Goal: Task Accomplishment & Management: Complete application form

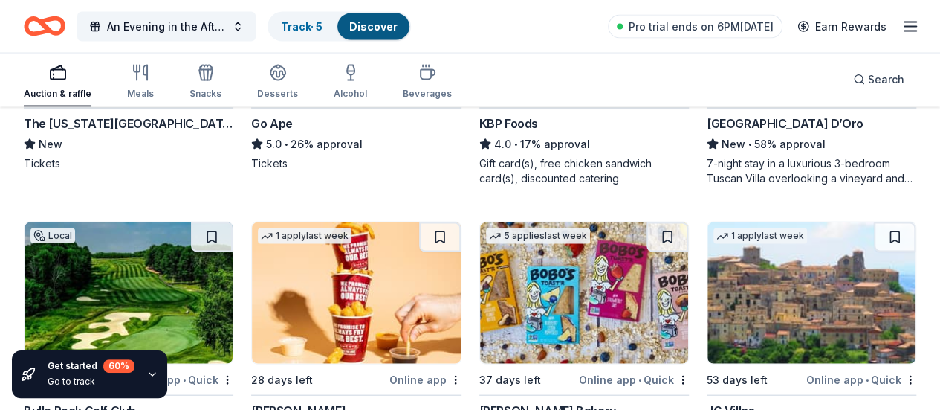
scroll to position [1561, 0]
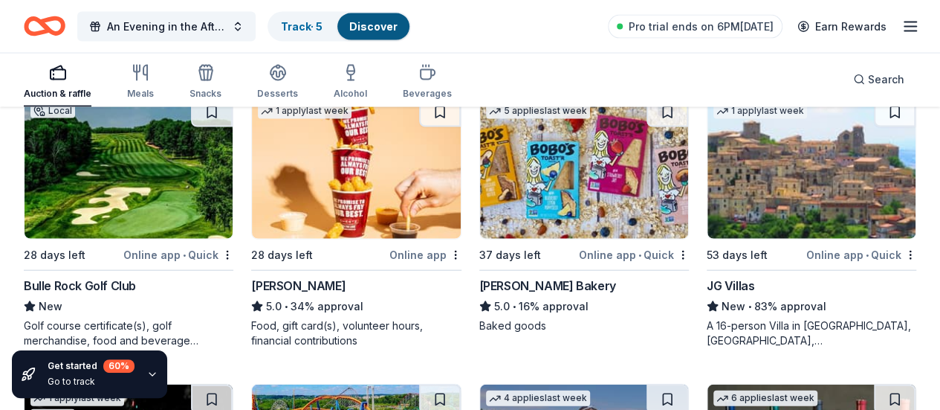
scroll to position [1636, 0]
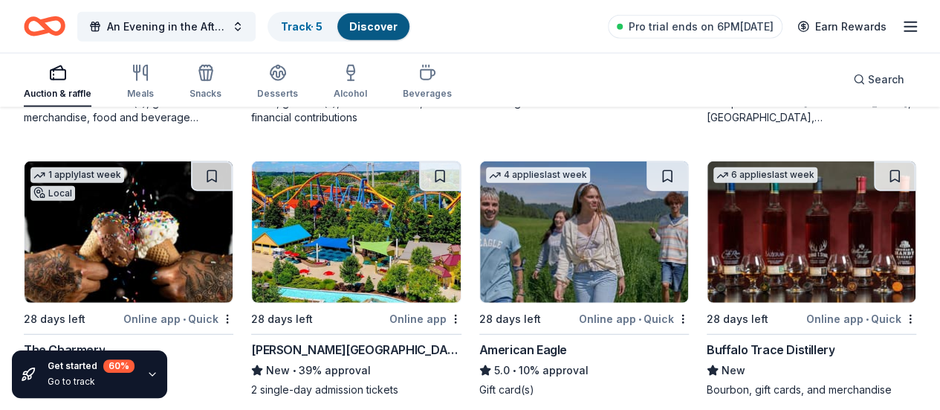
scroll to position [1859, 0]
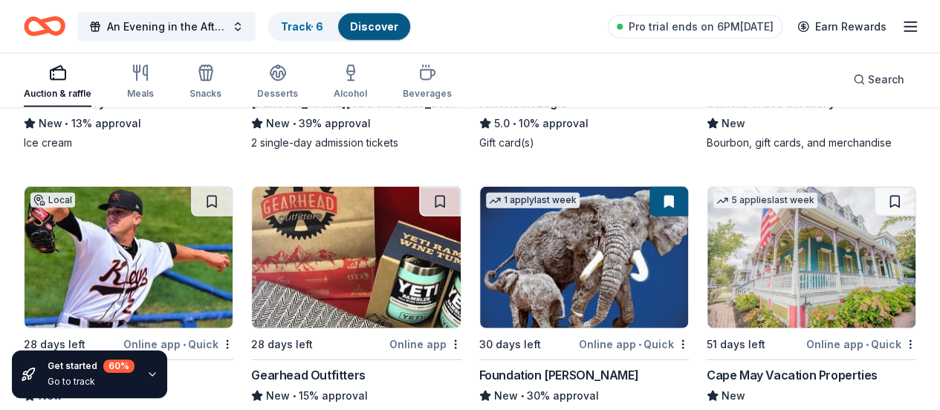
scroll to position [2156, 0]
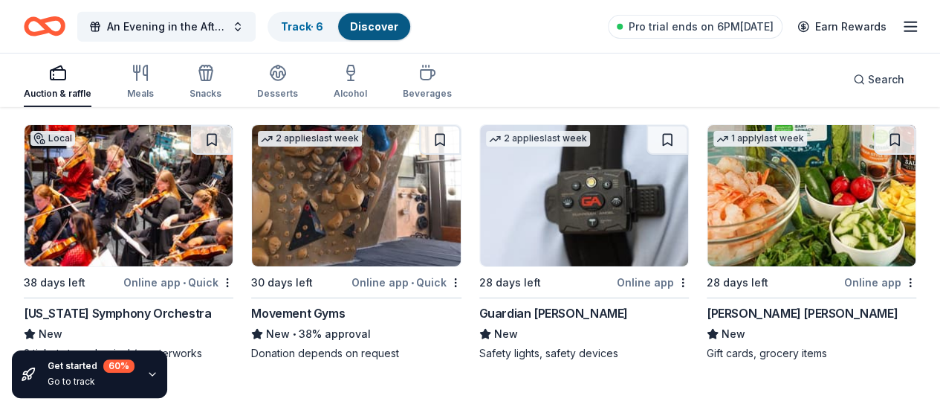
scroll to position [2453, 0]
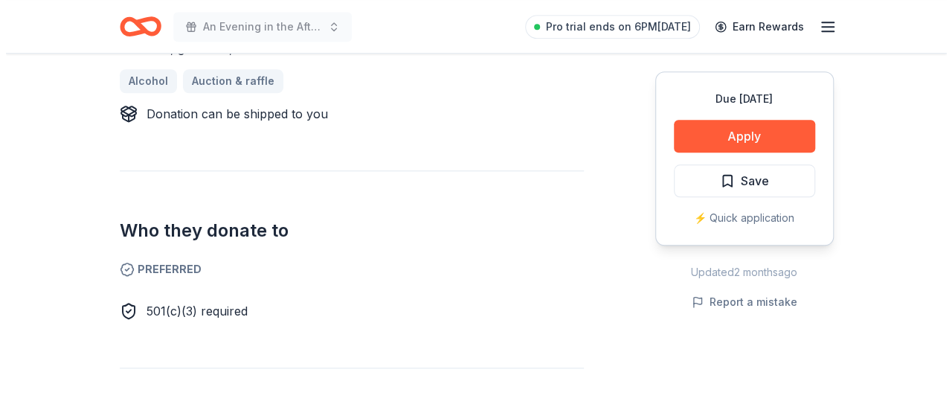
scroll to position [446, 0]
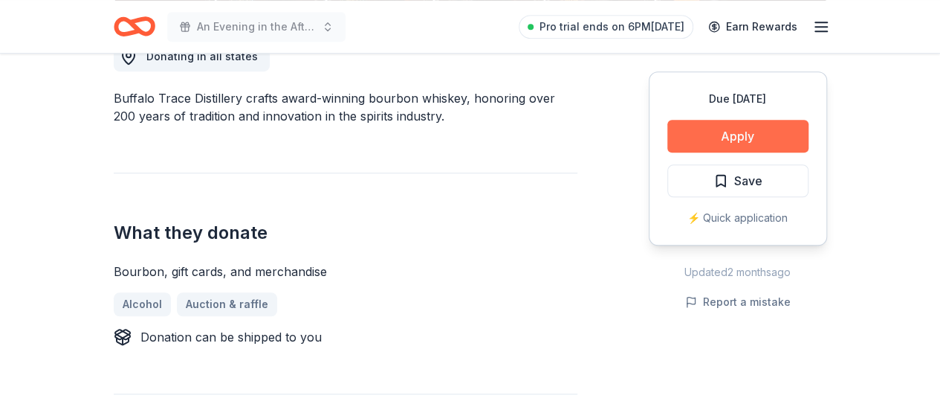
click at [746, 130] on button "Apply" at bounding box center [738, 136] width 141 height 33
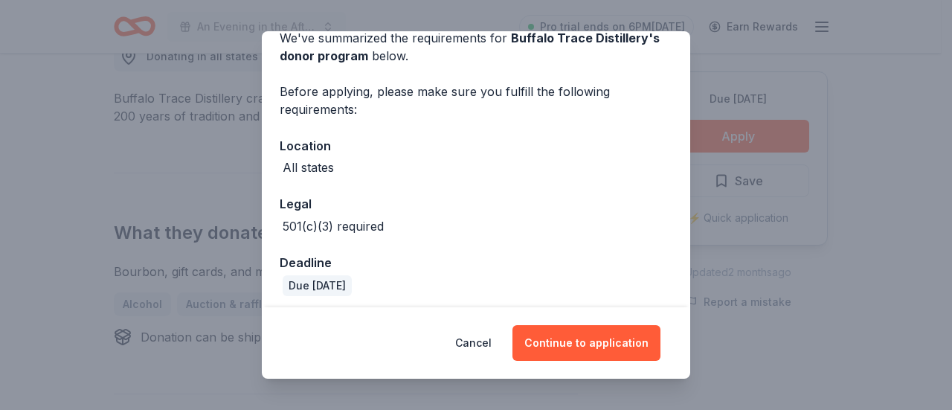
scroll to position [80, 0]
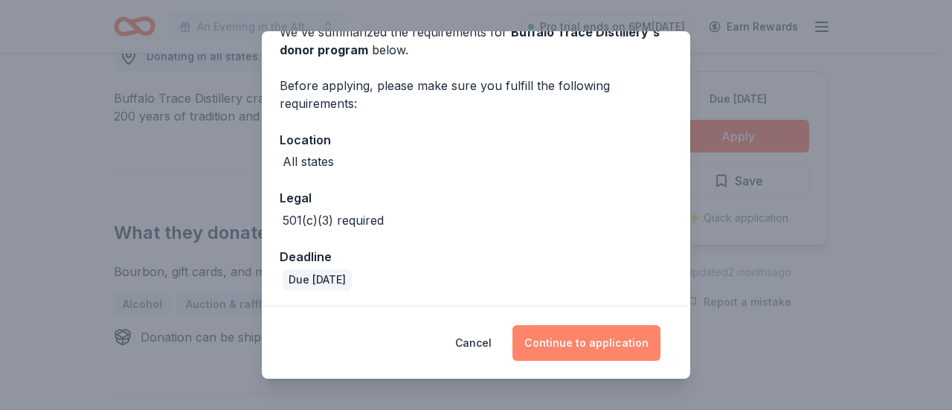
click at [578, 343] on button "Continue to application" at bounding box center [586, 343] width 148 height 36
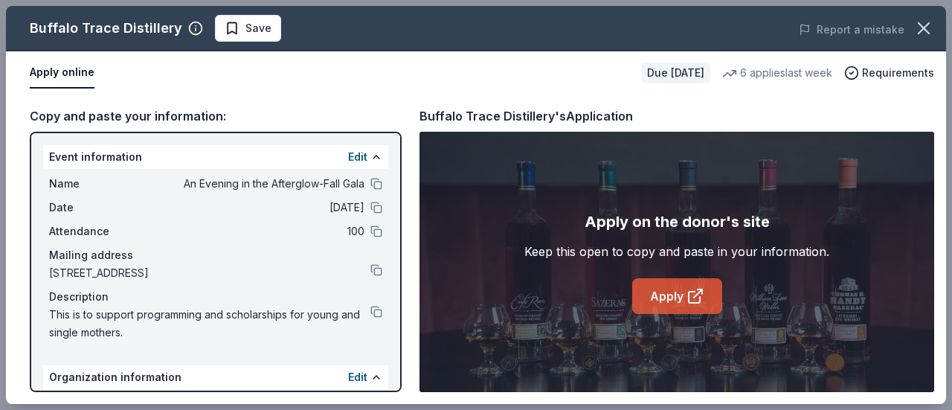
click at [690, 289] on icon at bounding box center [695, 296] width 18 height 18
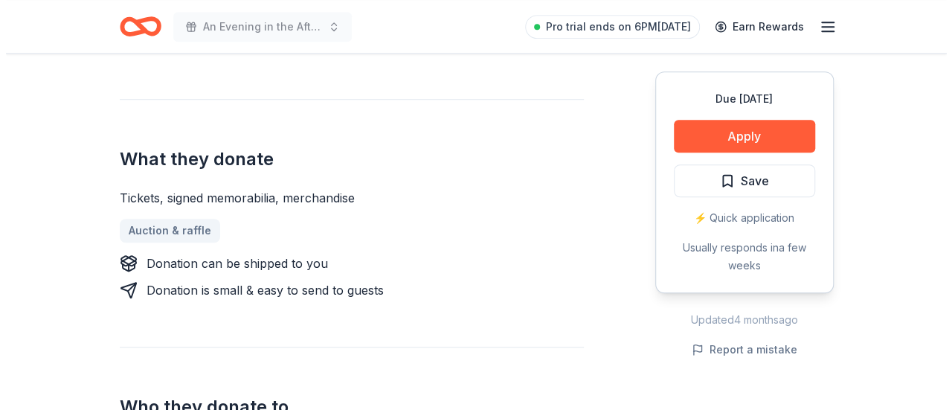
scroll to position [372, 0]
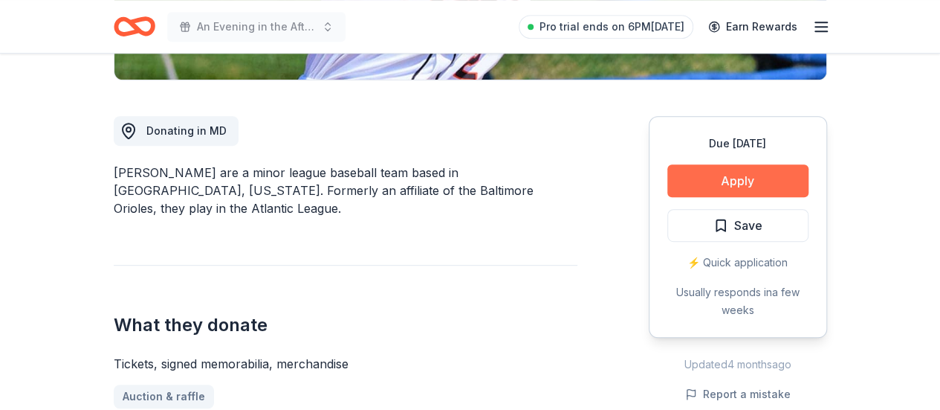
click at [758, 179] on button "Apply" at bounding box center [738, 180] width 141 height 33
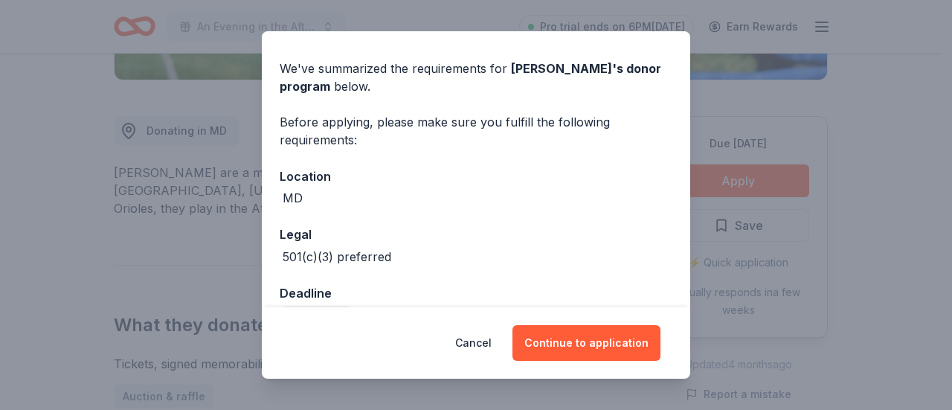
scroll to position [80, 0]
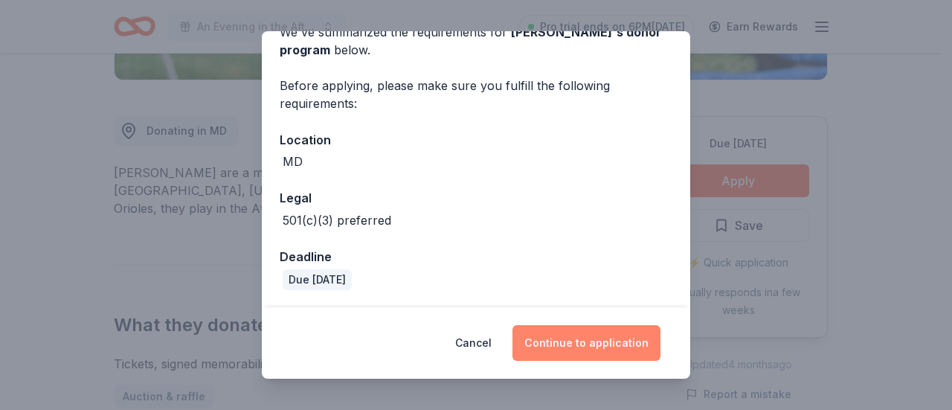
click at [578, 341] on button "Continue to application" at bounding box center [586, 343] width 148 height 36
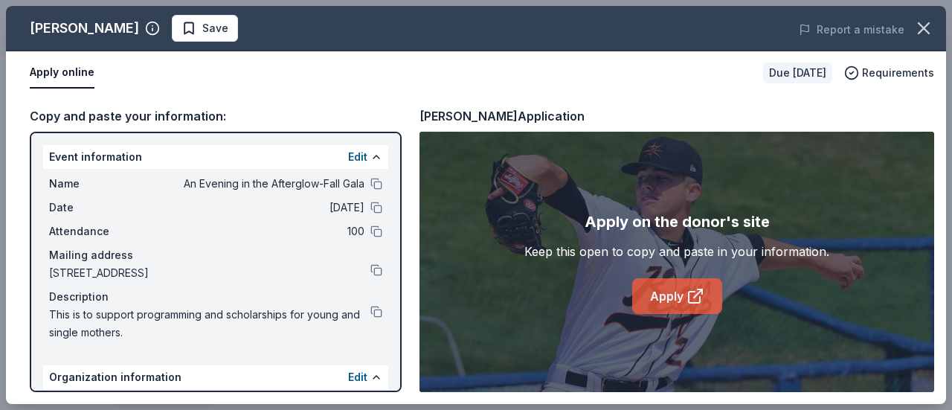
click at [668, 294] on link "Apply" at bounding box center [677, 296] width 90 height 36
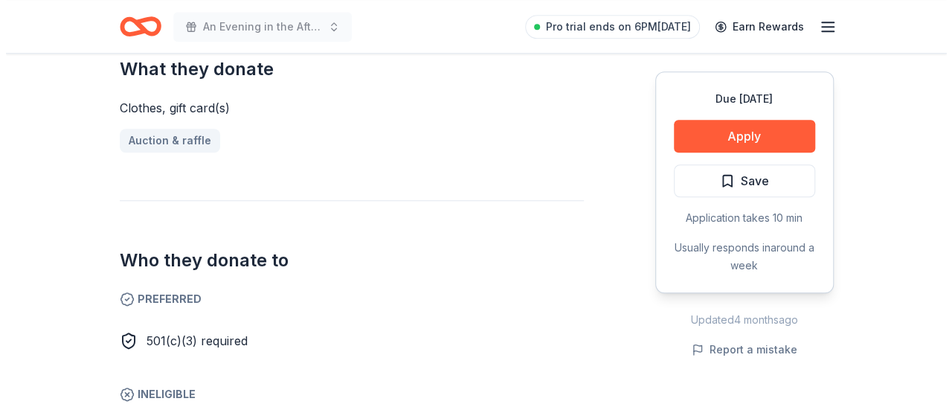
scroll to position [595, 0]
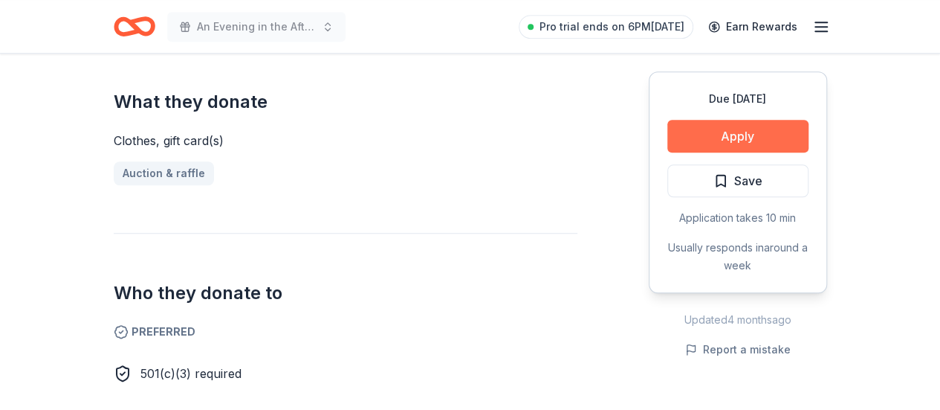
click at [732, 130] on button "Apply" at bounding box center [738, 136] width 141 height 33
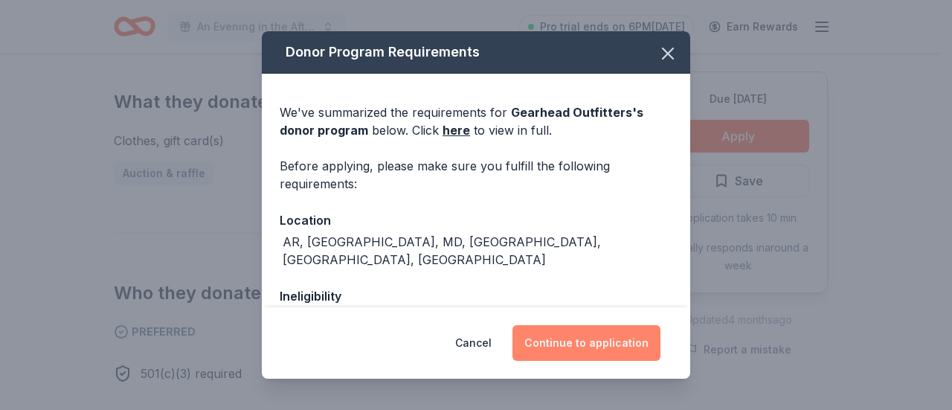
click at [575, 340] on button "Continue to application" at bounding box center [586, 343] width 148 height 36
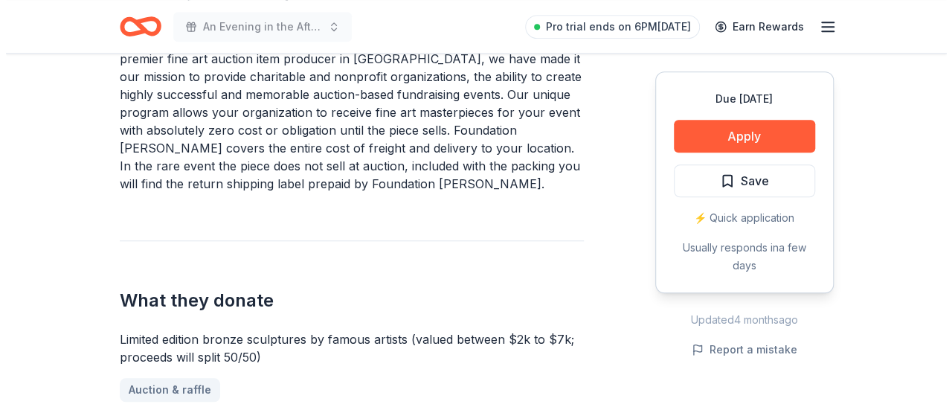
scroll to position [520, 0]
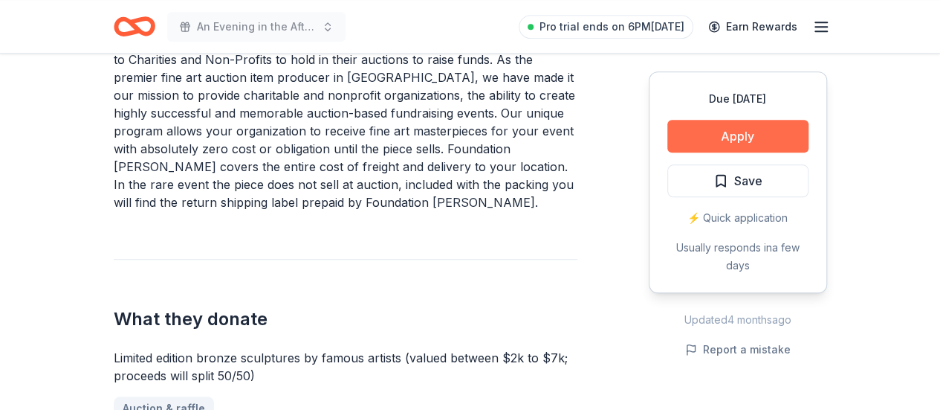
click at [727, 138] on button "Apply" at bounding box center [738, 136] width 141 height 33
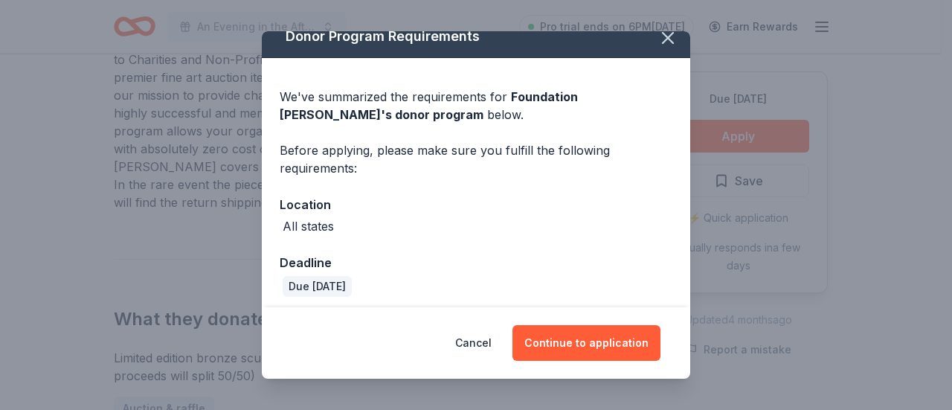
scroll to position [22, 0]
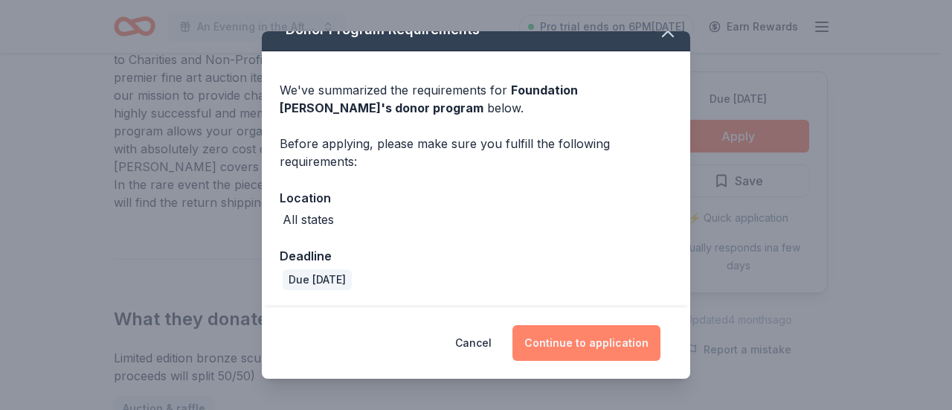
click at [569, 349] on button "Continue to application" at bounding box center [586, 343] width 148 height 36
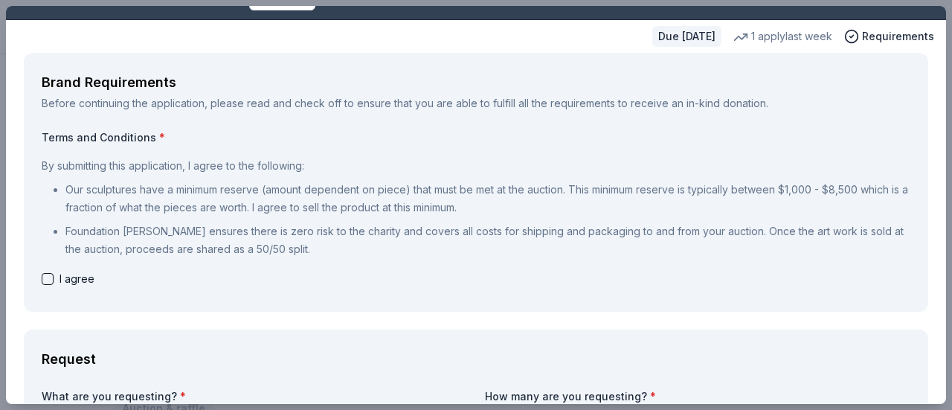
scroll to position [0, 0]
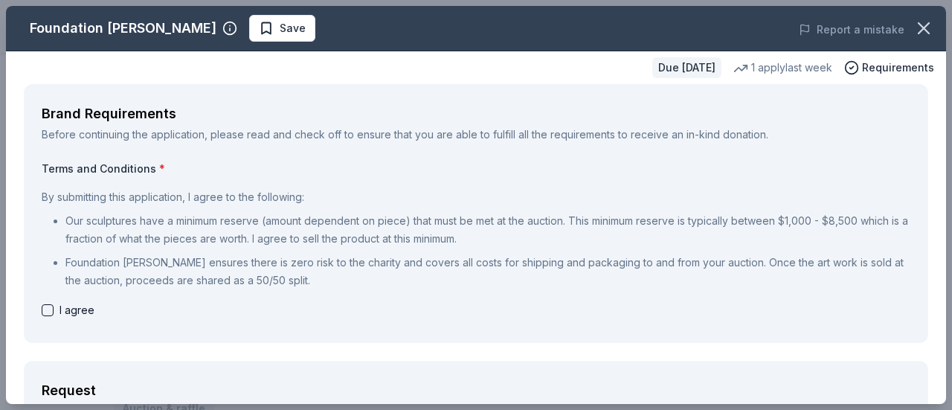
click at [45, 311] on button "button" at bounding box center [48, 310] width 12 height 12
checkbox input "true"
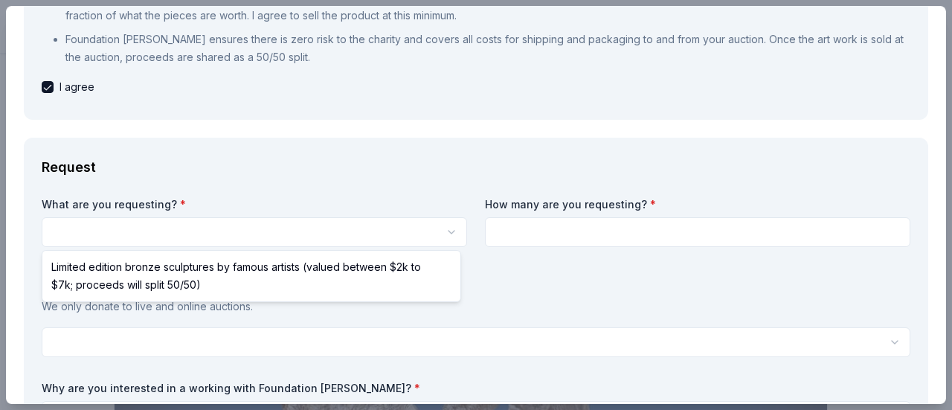
click at [443, 236] on html "An Evening in the Afterglow-Fall Gala Save Apply Due in 30 days Share Foundatio…" at bounding box center [476, 205] width 952 height 410
select select "Limited edition bronze sculptures by famous artists (valued between $2k to $7k;…"
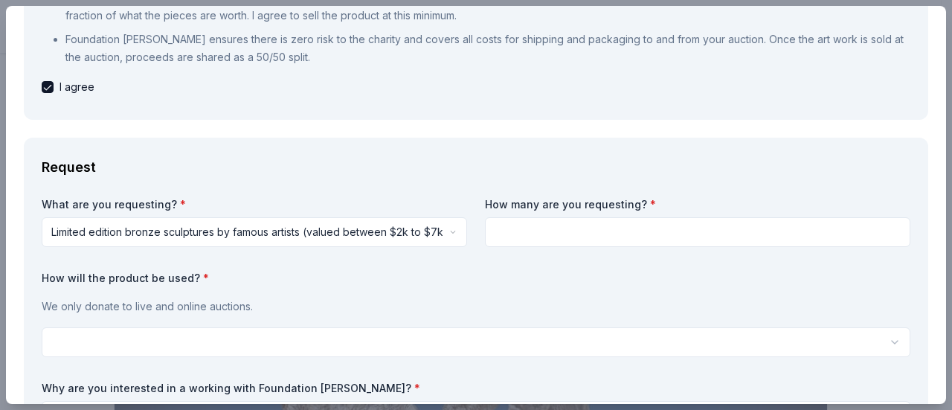
click at [873, 239] on input at bounding box center [697, 232] width 425 height 30
type input "1"
click at [573, 273] on label "How will the product be used? *" at bounding box center [476, 278] width 868 height 15
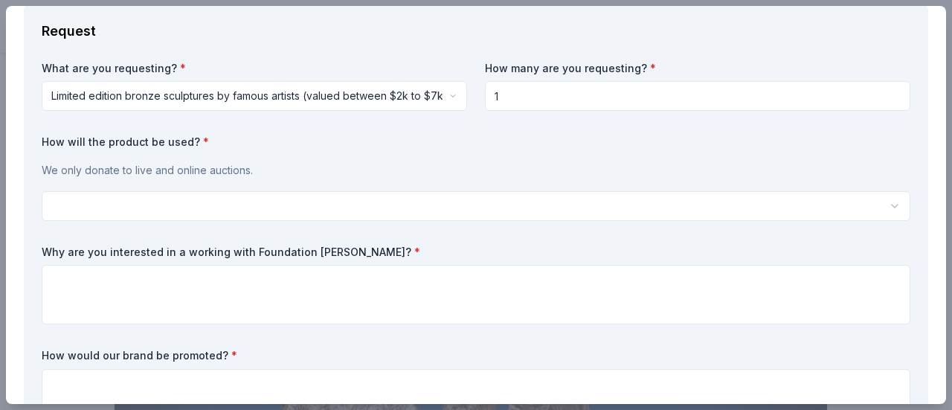
scroll to position [372, 0]
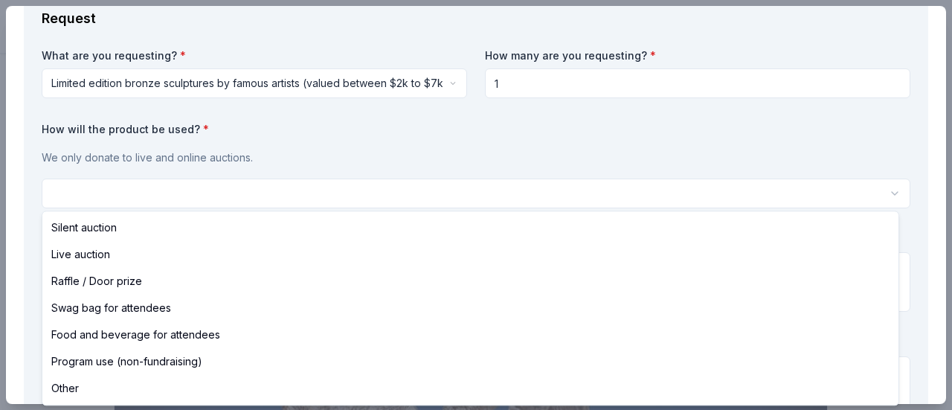
click at [879, 196] on html "An Evening in the Afterglow-Fall Gala Save Apply Due in 30 days Share Foundatio…" at bounding box center [476, 205] width 952 height 410
select select "liveAuction"
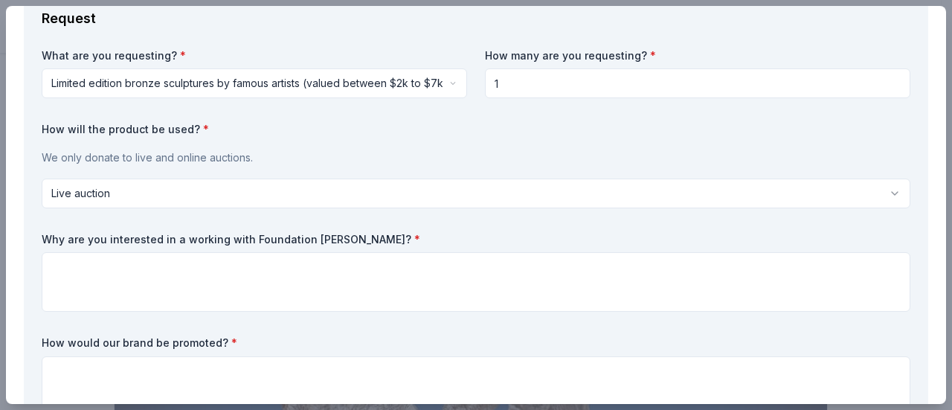
click at [567, 230] on div "What are you requesting? * Limited edition bronze sculptures by famous artists …" at bounding box center [476, 234] width 868 height 373
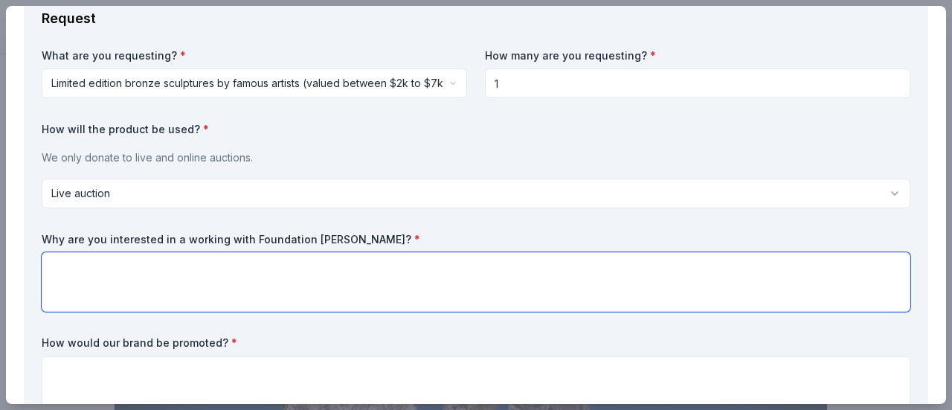
click at [448, 275] on textarea at bounding box center [476, 281] width 868 height 59
drag, startPoint x: 190, startPoint y: 266, endPoint x: 139, endPoint y: 270, distance: 51.4
click at [139, 270] on textarea "A piece of beauty and value will add" at bounding box center [476, 281] width 868 height 59
click at [253, 271] on textarea "A piece of beauty and taste will add" at bounding box center [476, 281] width 868 height 59
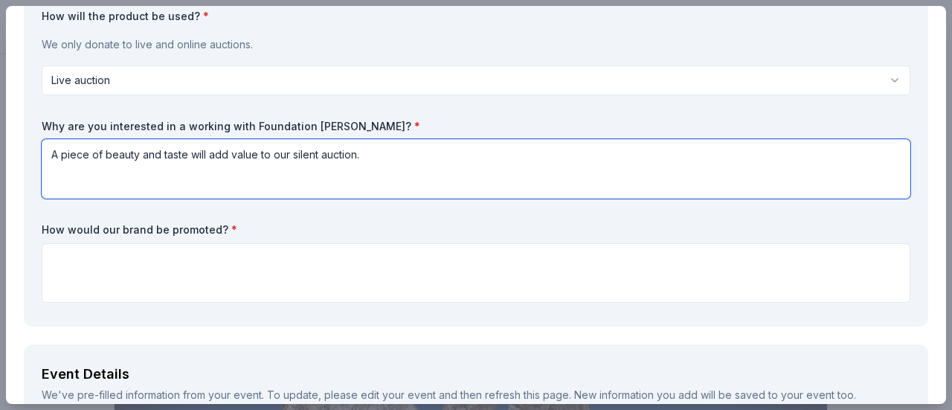
scroll to position [520, 0]
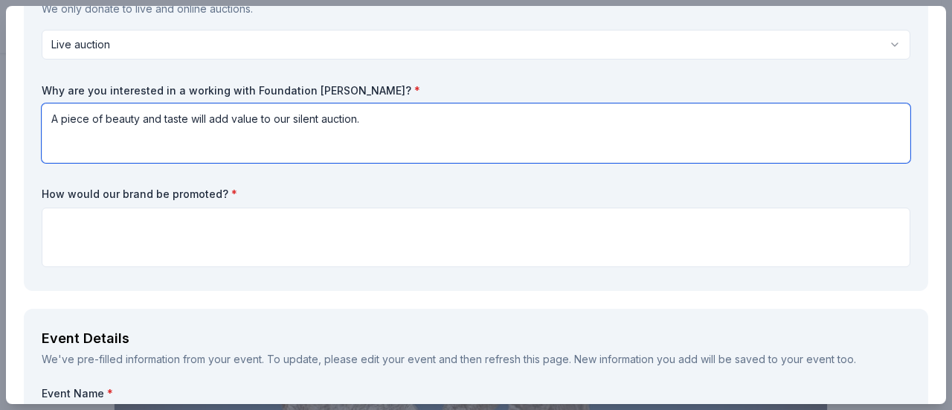
type textarea "A piece of beauty and taste will add value to our silent auction."
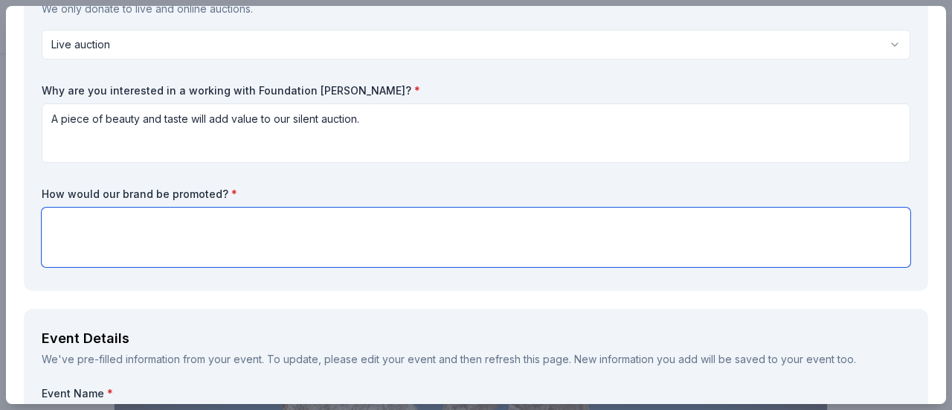
click at [250, 233] on textarea at bounding box center [476, 236] width 868 height 59
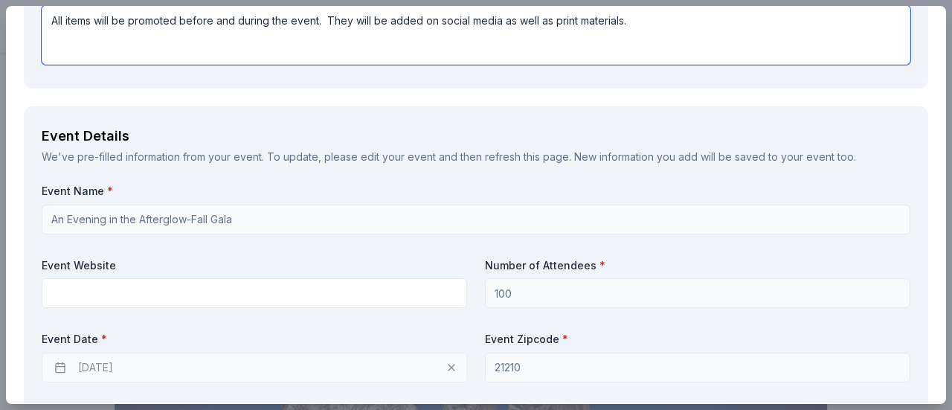
scroll to position [743, 0]
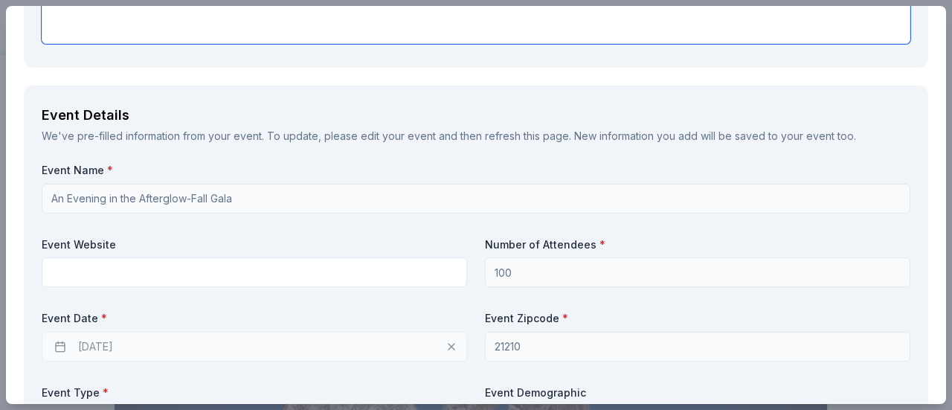
type textarea "All items will be promoted before and during the event. They will be added on s…"
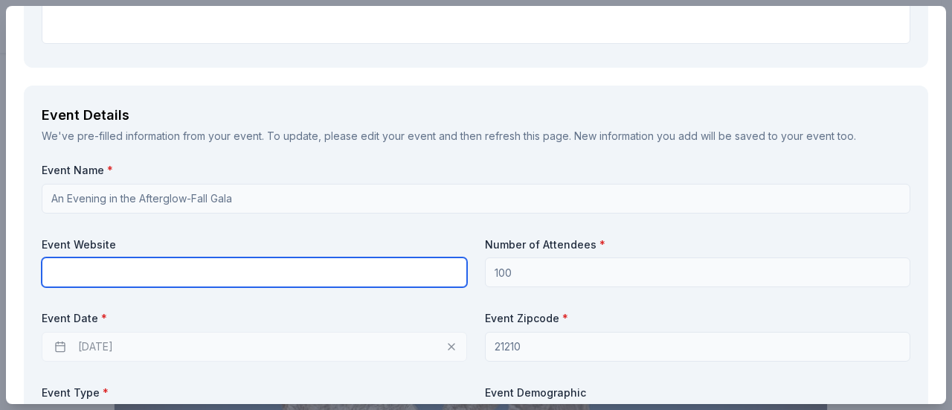
click at [292, 276] on input "text" at bounding box center [254, 272] width 425 height 30
click at [65, 272] on input "text" at bounding box center [254, 272] width 425 height 30
paste input "https://www.theglowforwardfoundation.org/event-details-registration"
type input "https://www.theglowforwardfoundation.org/event-details-registration"
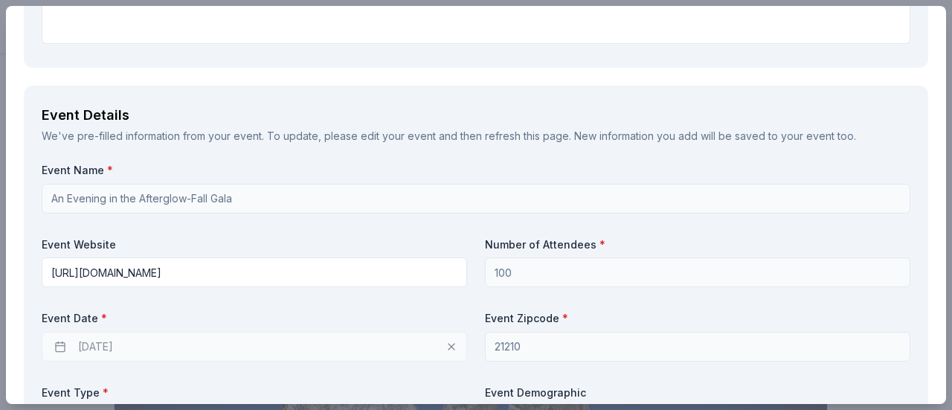
click at [772, 225] on div "Event Name * An Evening in the Afterglow-Fall Gala Event Website https://www.th…" at bounding box center [476, 355] width 868 height 385
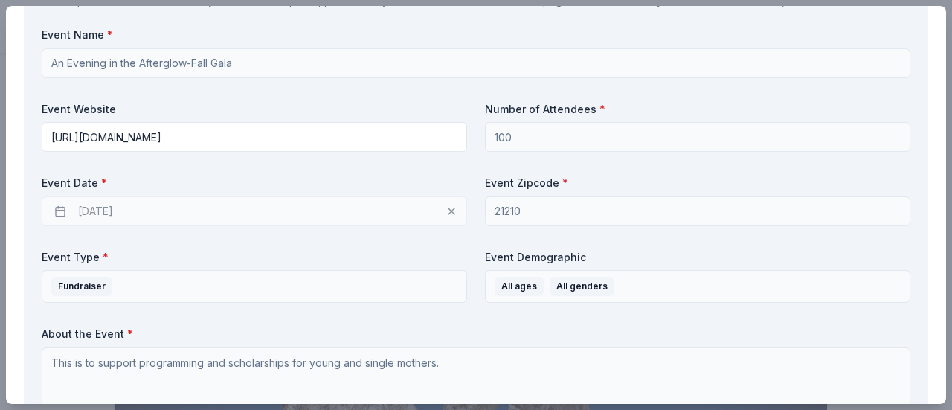
scroll to position [892, 0]
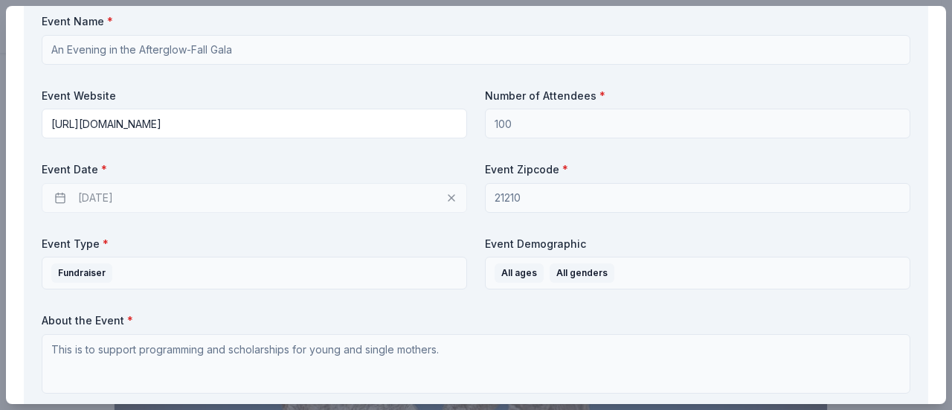
click at [104, 194] on div "12/05/2025" at bounding box center [254, 198] width 425 height 30
click at [442, 200] on div "12/05/2025" at bounding box center [254, 198] width 425 height 30
click at [445, 197] on div "12/05/2025" at bounding box center [254, 198] width 425 height 30
click at [59, 196] on div "12/05/2025" at bounding box center [254, 198] width 425 height 30
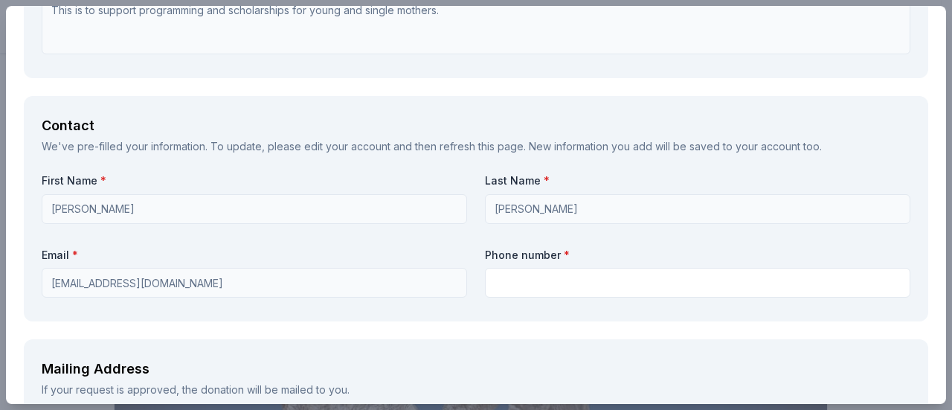
scroll to position [1264, 0]
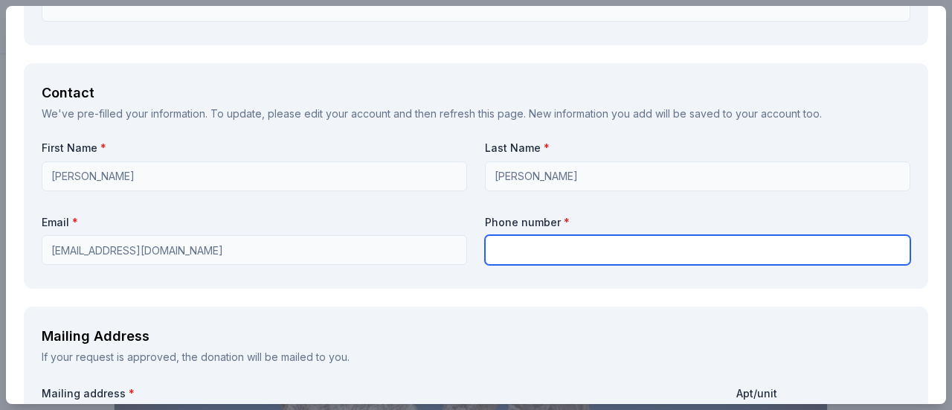
click at [522, 252] on input "text" at bounding box center [697, 250] width 425 height 30
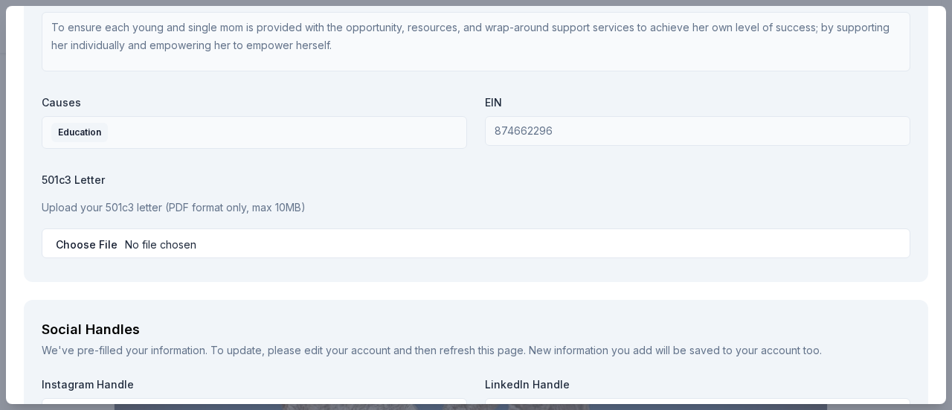
scroll to position [1933, 0]
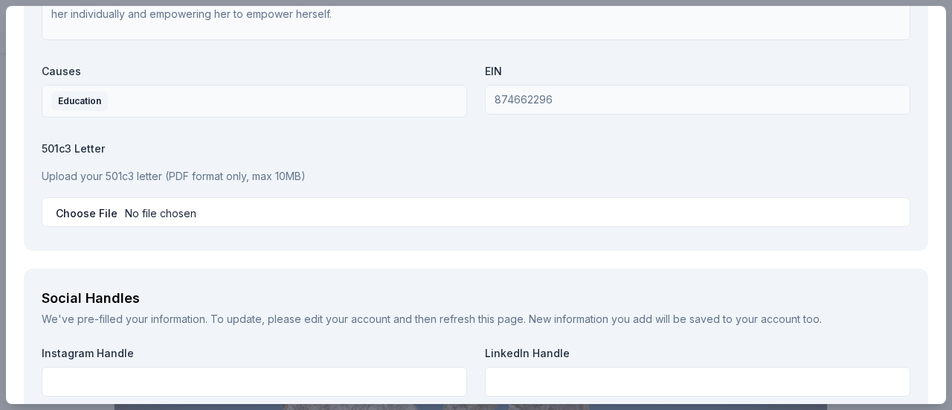
type input "4438048136"
click at [66, 175] on p "Upload your 501c3 letter (PDF format only, max 10MB)" at bounding box center [476, 176] width 868 height 18
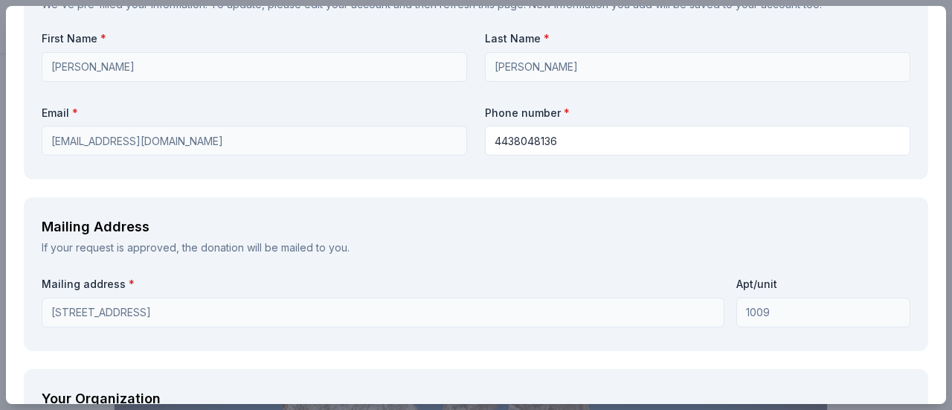
scroll to position [1413, 0]
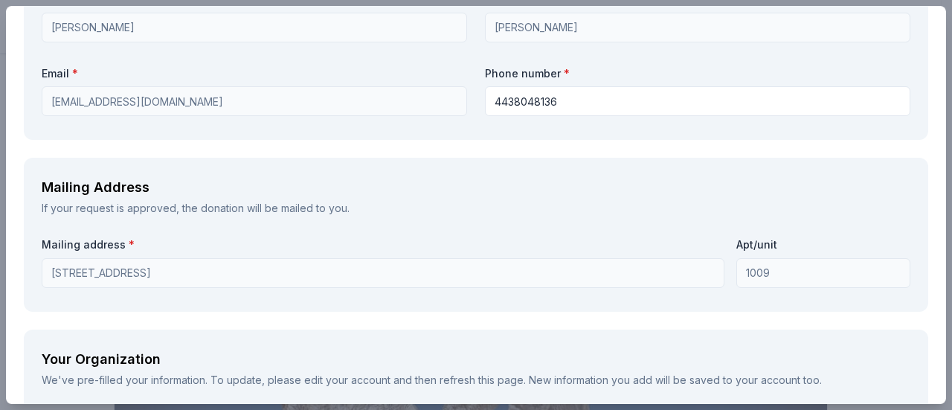
drag, startPoint x: 842, startPoint y: 0, endPoint x: 715, endPoint y: 2, distance: 126.4
click at [715, 2] on div "Foundation Michelangelo Save Report a mistake Due in 30 days 1 apply last week …" at bounding box center [476, 205] width 952 height 410
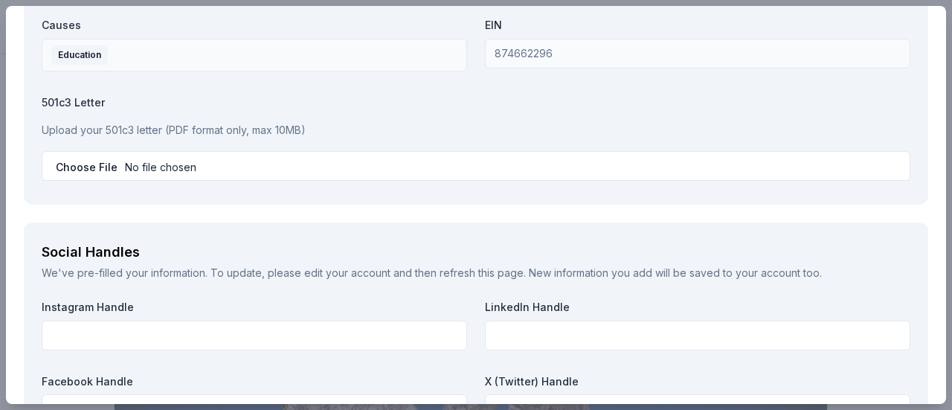
scroll to position [2056, 0]
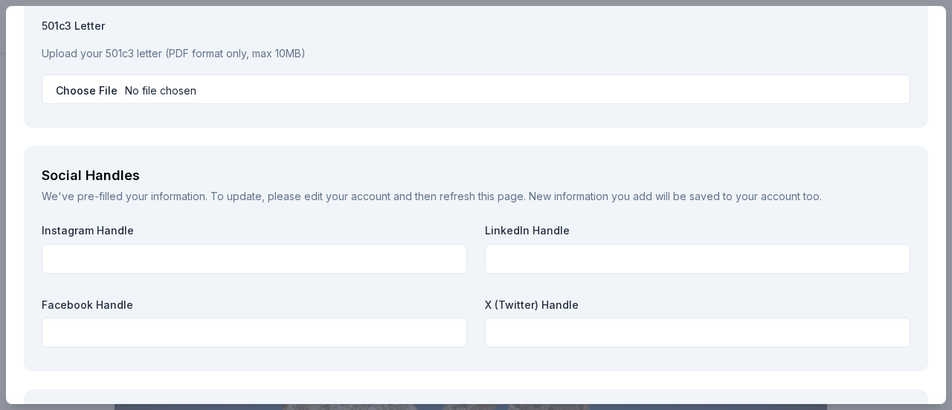
click at [349, 190] on link "edit your account" at bounding box center [347, 196] width 86 height 13
click at [333, 191] on link "edit your account" at bounding box center [347, 196] width 86 height 13
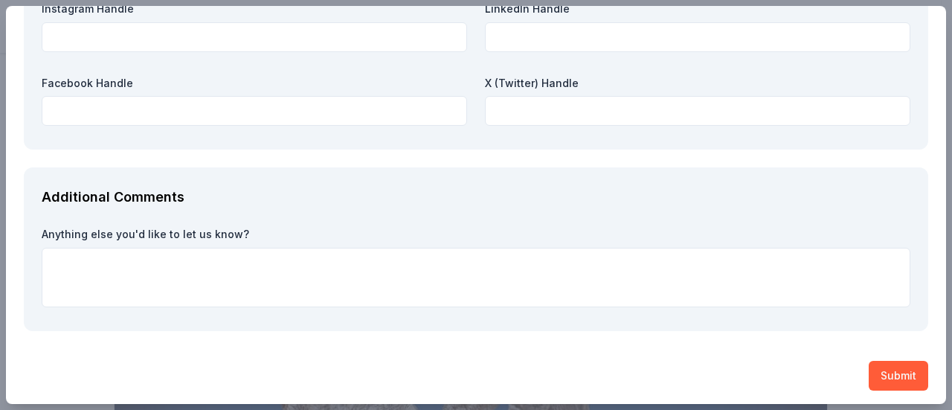
scroll to position [2279, 0]
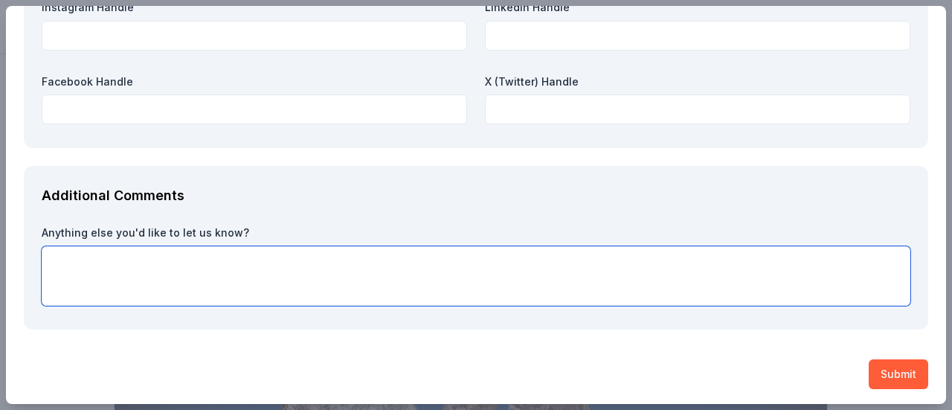
click at [416, 263] on textarea at bounding box center [476, 275] width 868 height 59
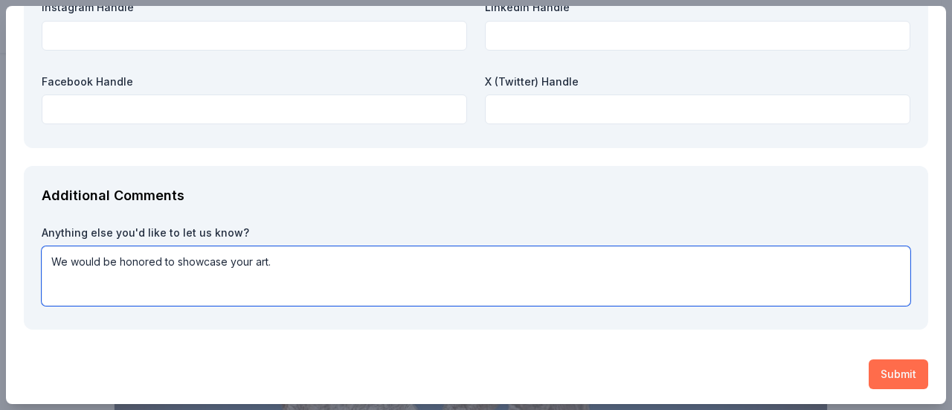
type textarea "We would be honored to showcase your art."
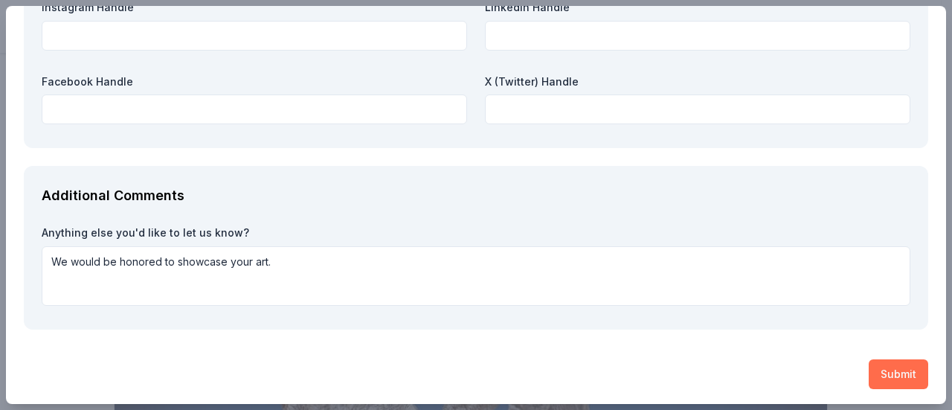
click at [891, 371] on button "Submit" at bounding box center [897, 374] width 59 height 30
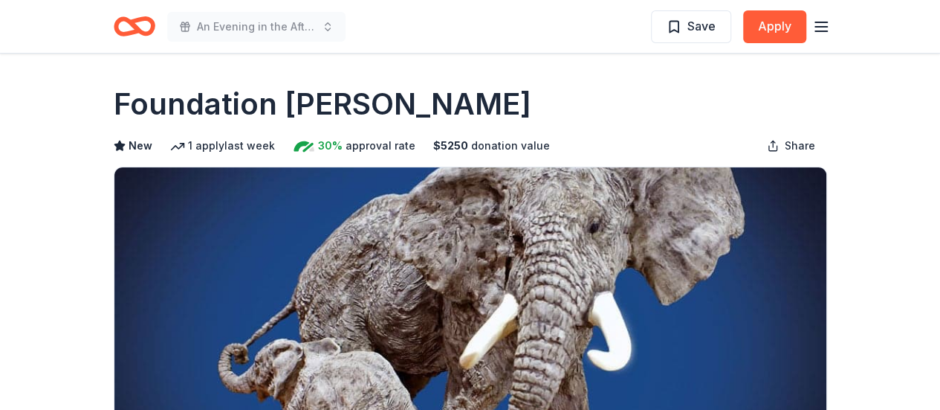
click at [825, 29] on icon "button" at bounding box center [822, 27] width 18 height 18
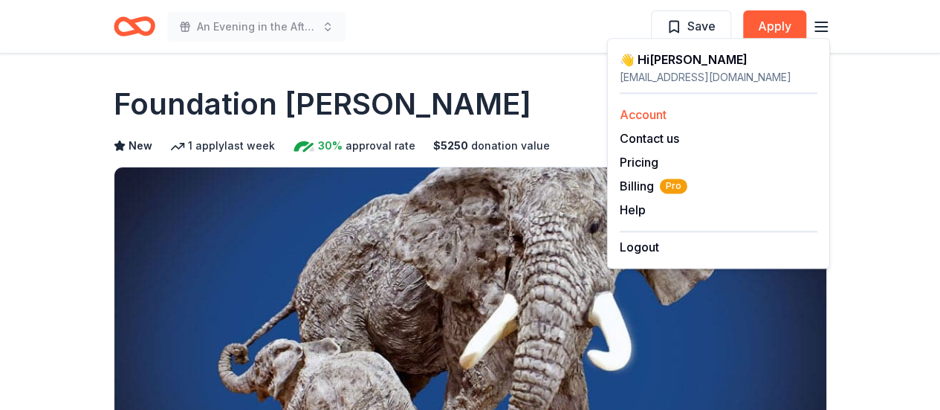
click at [659, 112] on link "Account" at bounding box center [643, 114] width 47 height 15
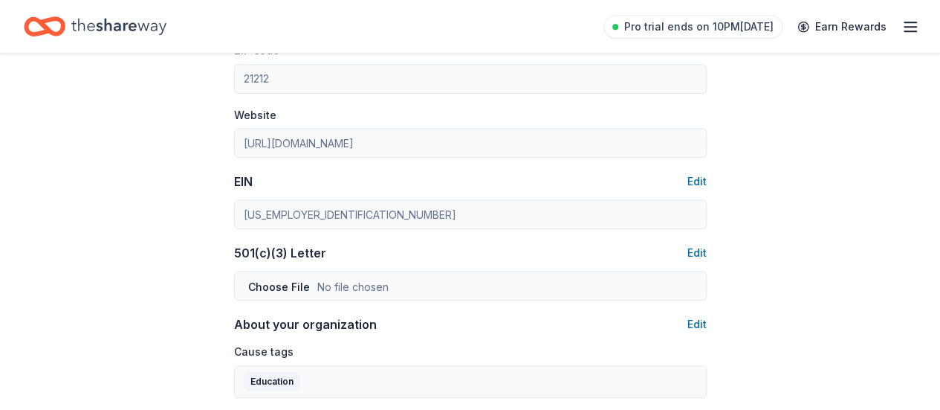
scroll to position [595, 0]
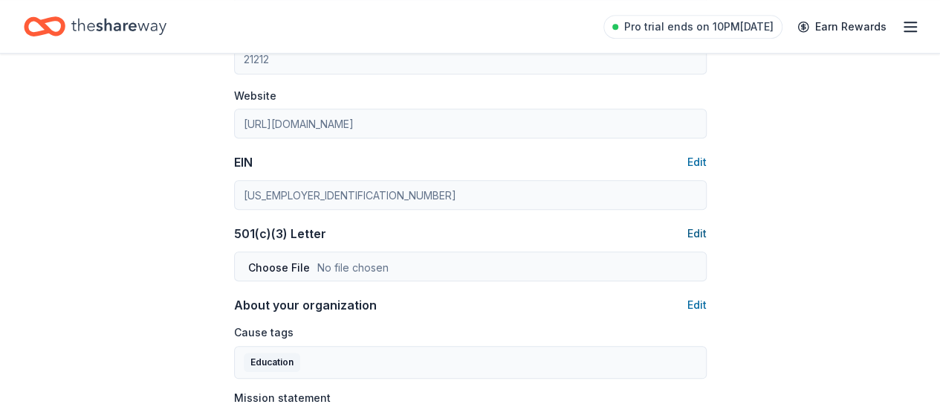
click at [700, 231] on button "Edit" at bounding box center [697, 234] width 19 height 18
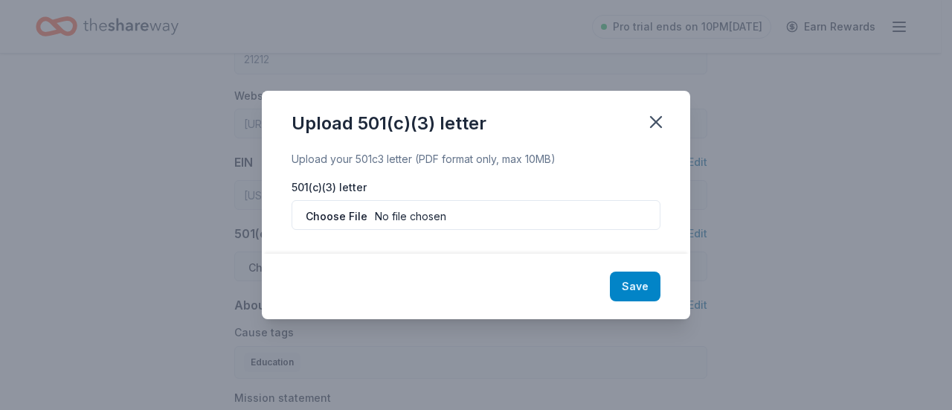
click at [628, 285] on button "Save" at bounding box center [635, 286] width 51 height 30
click at [657, 123] on icon "button" at bounding box center [656, 122] width 10 height 10
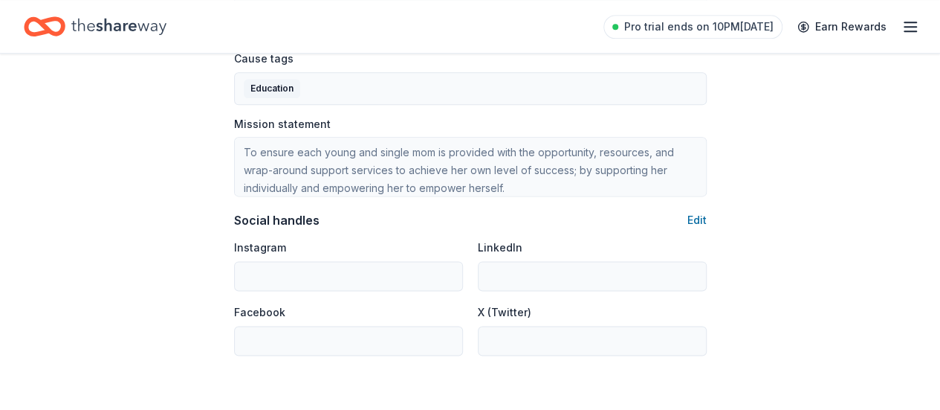
scroll to position [892, 0]
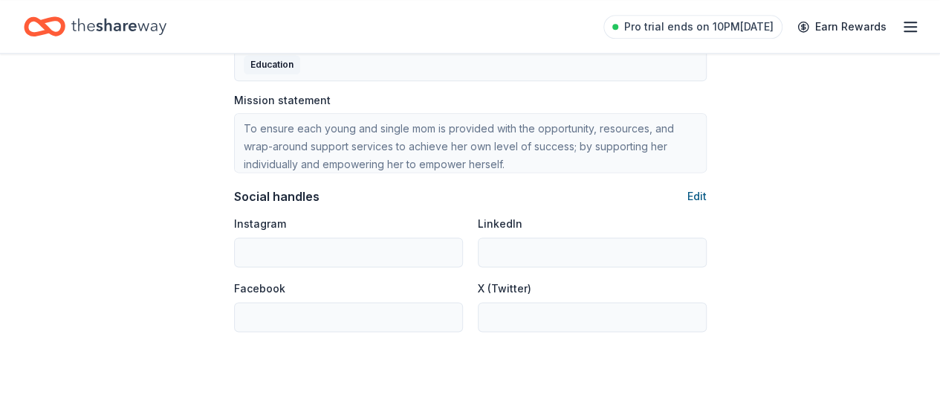
click at [694, 198] on button "Edit" at bounding box center [697, 196] width 19 height 18
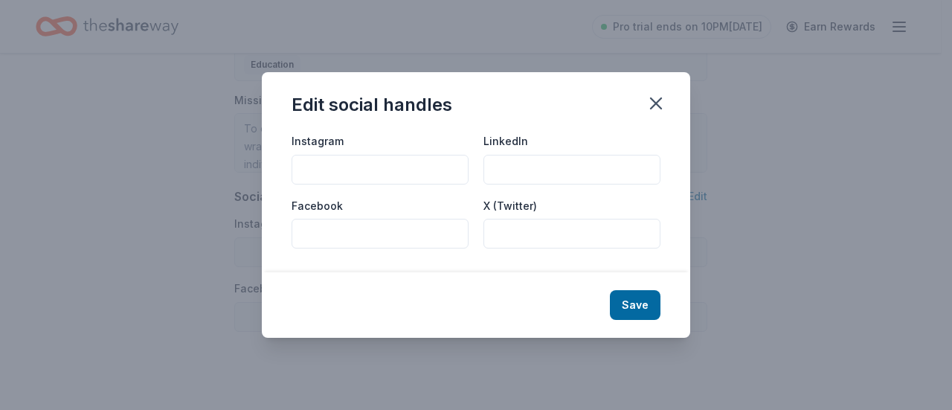
click at [328, 167] on input "Instagram" at bounding box center [379, 170] width 177 height 30
drag, startPoint x: 454, startPoint y: 170, endPoint x: 311, endPoint y: 165, distance: 143.6
click at [299, 164] on input "The Glow Forward Foundation" at bounding box center [379, 170] width 177 height 30
type input "The Glow Forward Foundation"
click at [323, 236] on input "Facebook" at bounding box center [379, 234] width 177 height 30
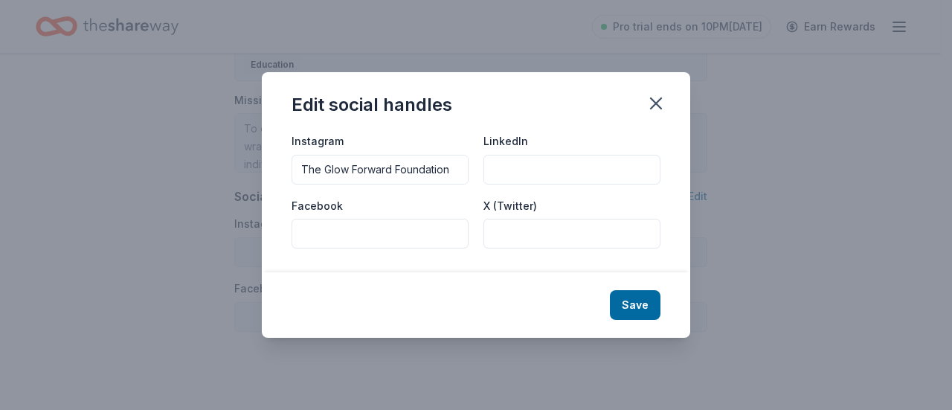
paste input "The Glow Forward Foundation"
type input "The Glow Forward Foundation"
click at [517, 161] on input "LinkedIn" at bounding box center [571, 170] width 177 height 30
paste input "The Glow Forward Foundation"
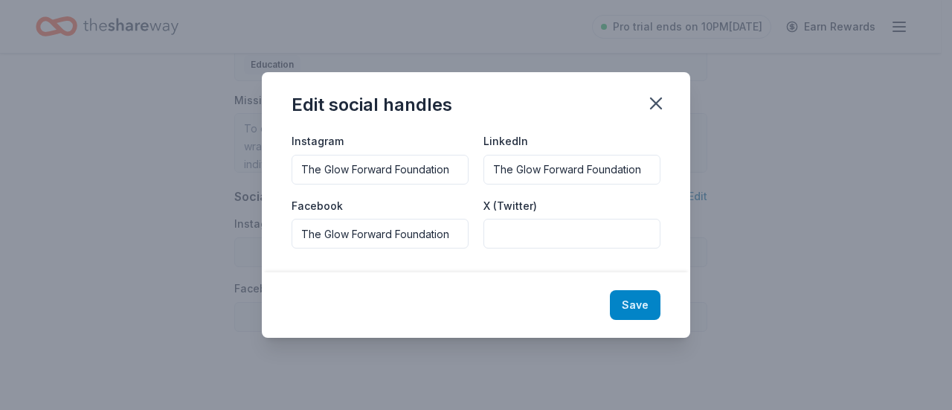
type input "The Glow Forward Foundation"
click at [636, 307] on button "Save" at bounding box center [635, 305] width 51 height 30
click at [654, 99] on icon "button" at bounding box center [655, 103] width 21 height 21
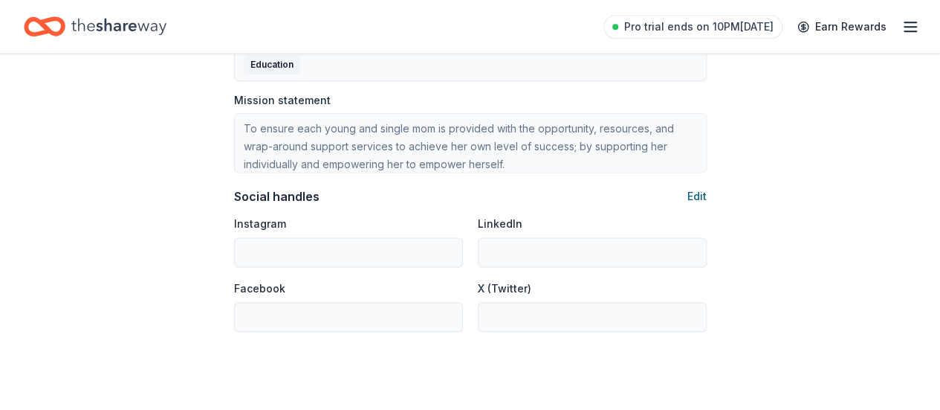
click at [694, 194] on button "Edit" at bounding box center [697, 196] width 19 height 18
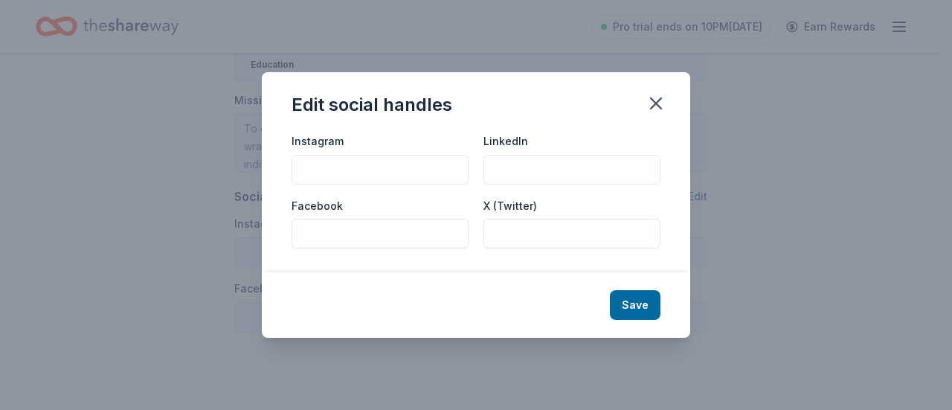
click at [314, 170] on input "Instagram" at bounding box center [379, 170] width 177 height 30
type input "The Glow Forward Foundation"
click at [342, 231] on input "Facebook" at bounding box center [379, 234] width 177 height 30
type input "The Glow Forward Foundation"
click at [526, 167] on input "LinkedIn" at bounding box center [571, 170] width 177 height 30
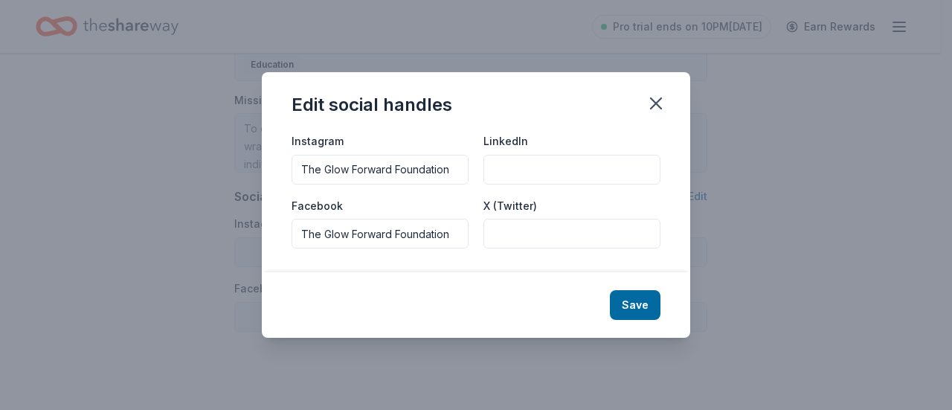
type input "The Glow Forward Foundation"
click at [677, 201] on div "Instagram The Glow Forward Foundation LinkedIn The Glow Forward Foundation Face…" at bounding box center [476, 202] width 428 height 141
type input "The Glow Forward Foundation"
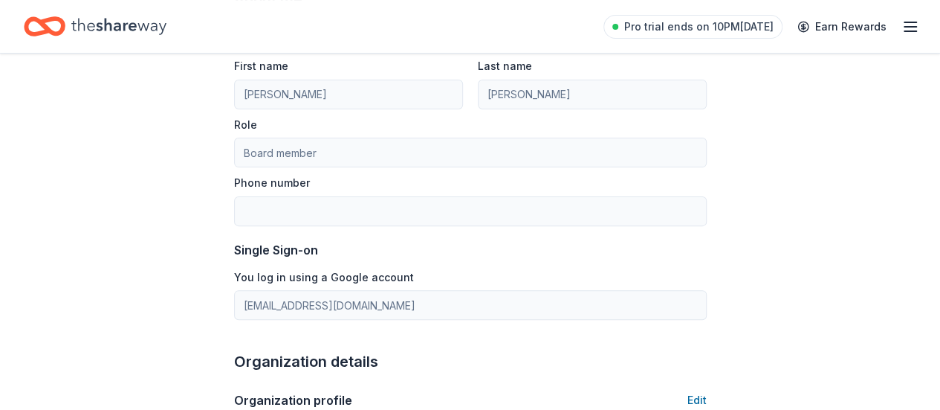
scroll to position [59, 0]
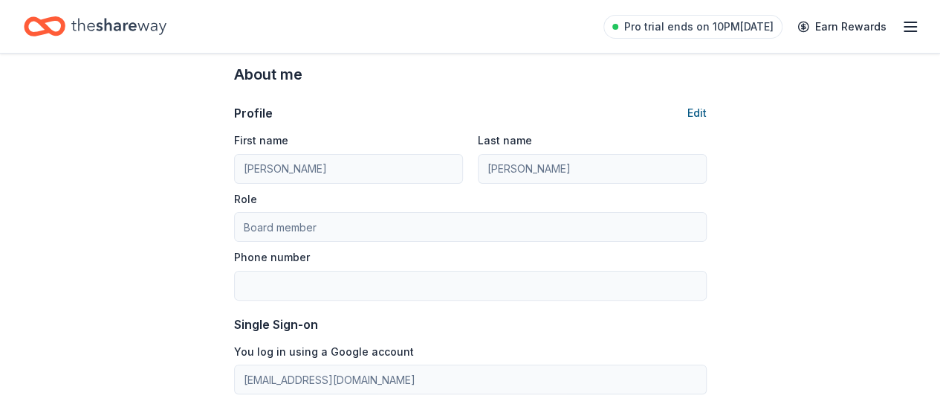
click at [696, 113] on button "Edit" at bounding box center [697, 113] width 19 height 18
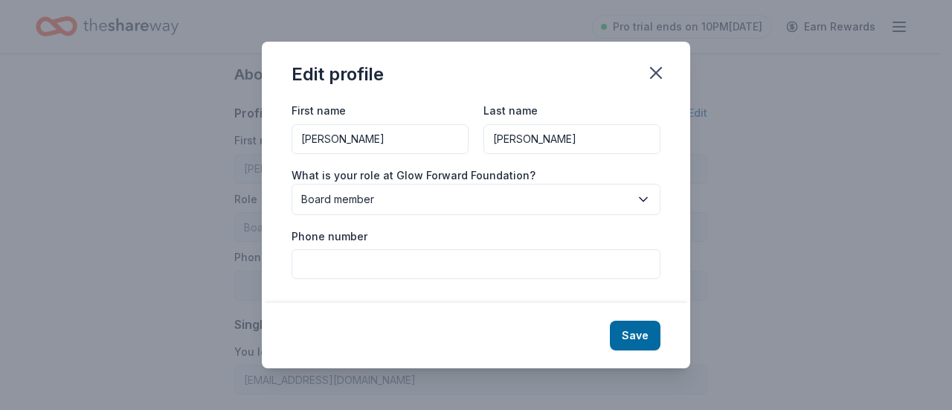
click at [343, 266] on input "Phone number" at bounding box center [475, 264] width 369 height 30
type input "(443) 804-8136"
click at [632, 330] on button "Save" at bounding box center [635, 335] width 51 height 30
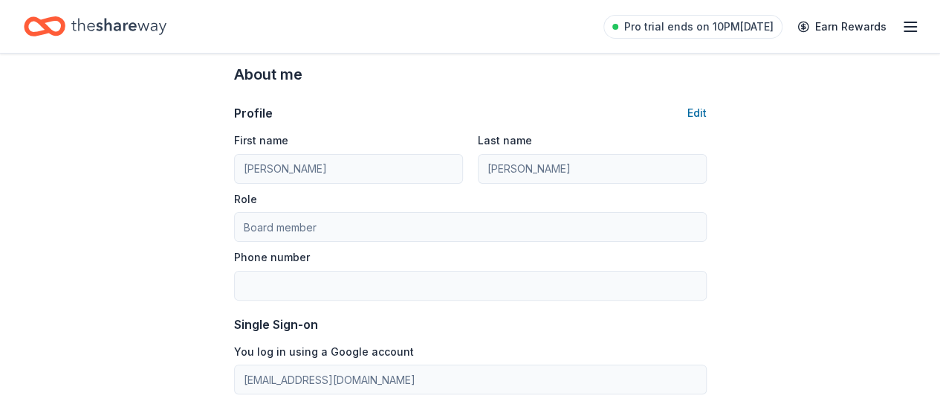
click at [697, 114] on button "Edit" at bounding box center [697, 113] width 19 height 18
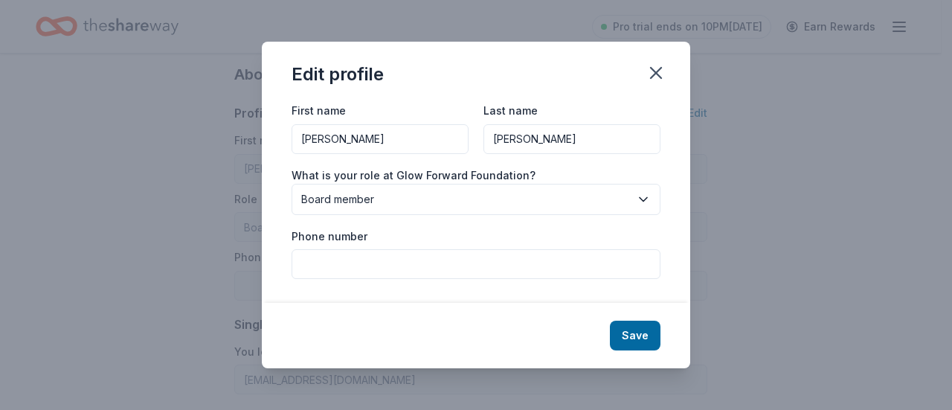
type input "(443) 804-8136"
click at [380, 260] on input "Phone number" at bounding box center [475, 264] width 369 height 30
type input "(443) 804-8136"
click at [666, 221] on div "First name Angela Last name Wimbish What is your role at Glow Forward Foundatio…" at bounding box center [476, 201] width 428 height 201
click at [626, 334] on button "Save" at bounding box center [635, 335] width 51 height 30
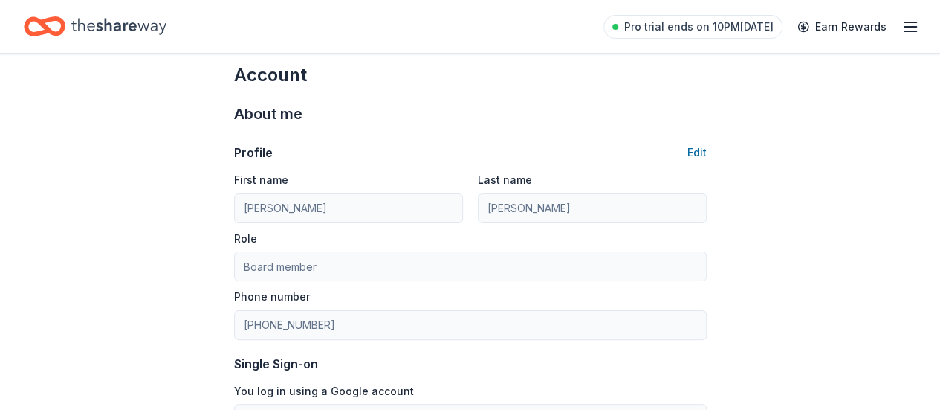
scroll to position [0, 0]
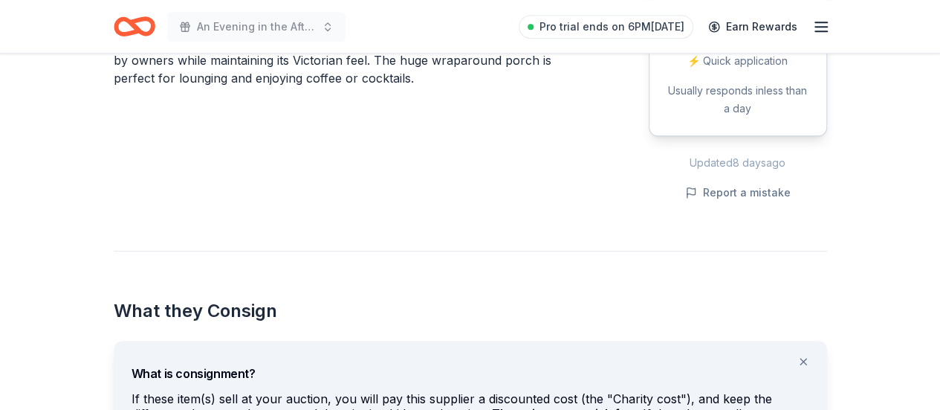
scroll to position [446, 0]
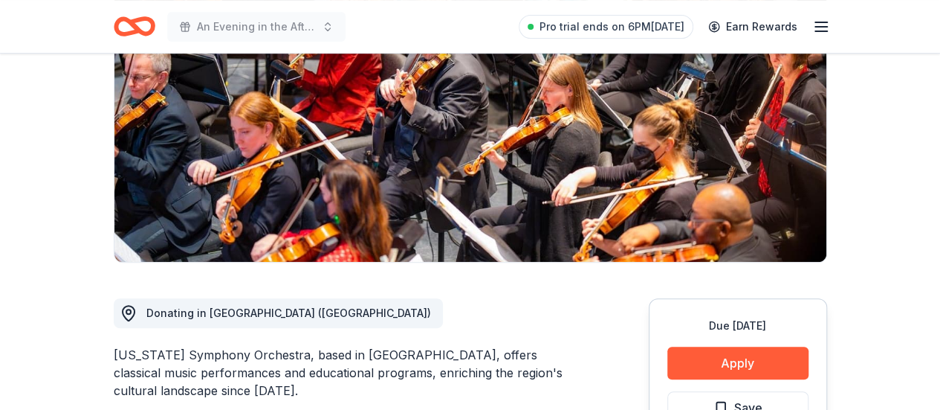
scroll to position [149, 0]
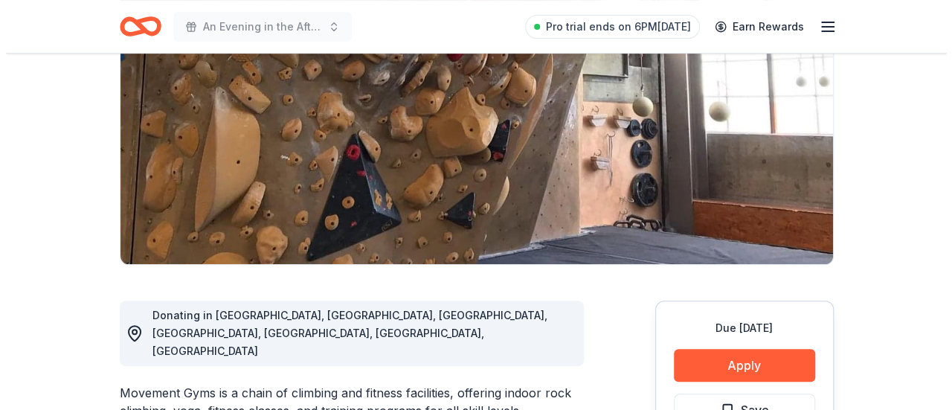
scroll to position [223, 0]
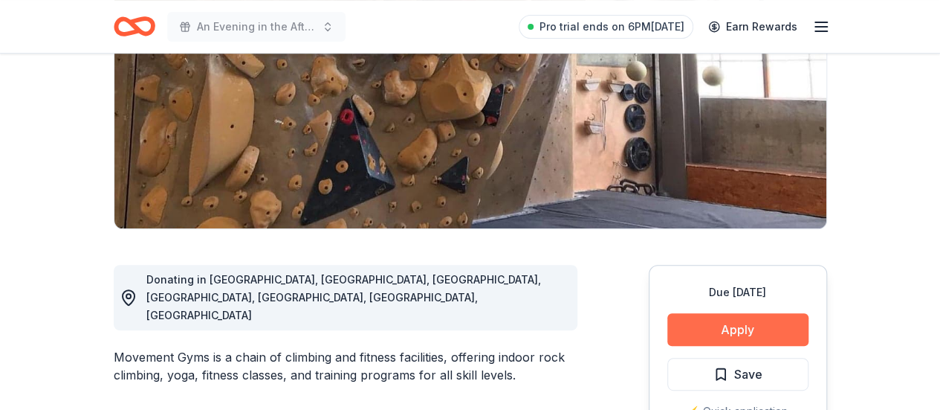
click at [735, 327] on button "Apply" at bounding box center [738, 329] width 141 height 33
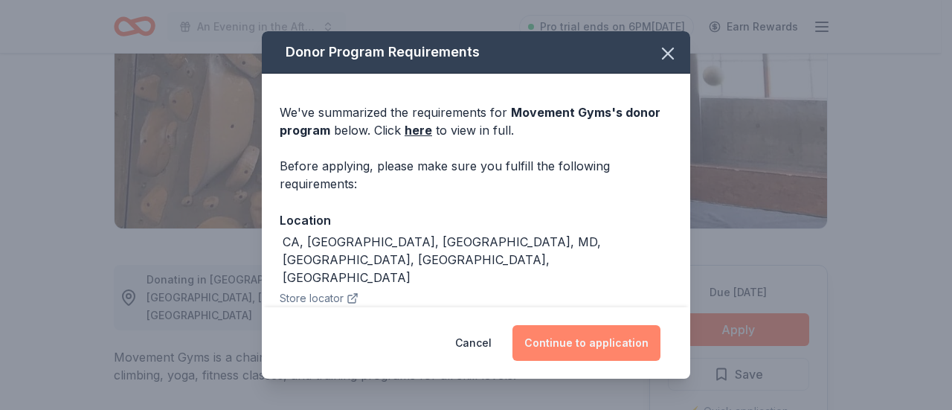
click at [604, 341] on button "Continue to application" at bounding box center [586, 343] width 148 height 36
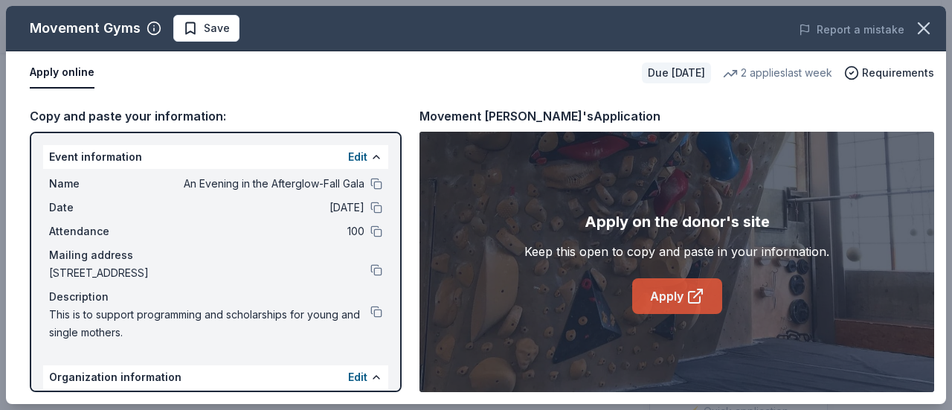
click at [658, 300] on link "Apply" at bounding box center [677, 296] width 90 height 36
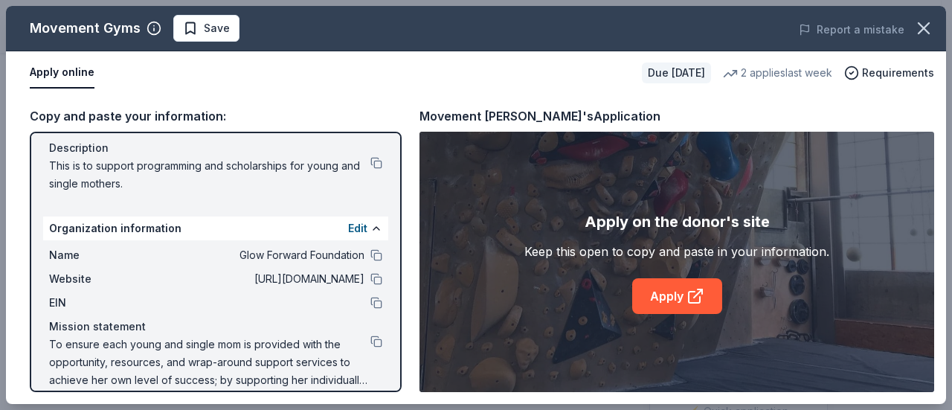
scroll to position [165, 0]
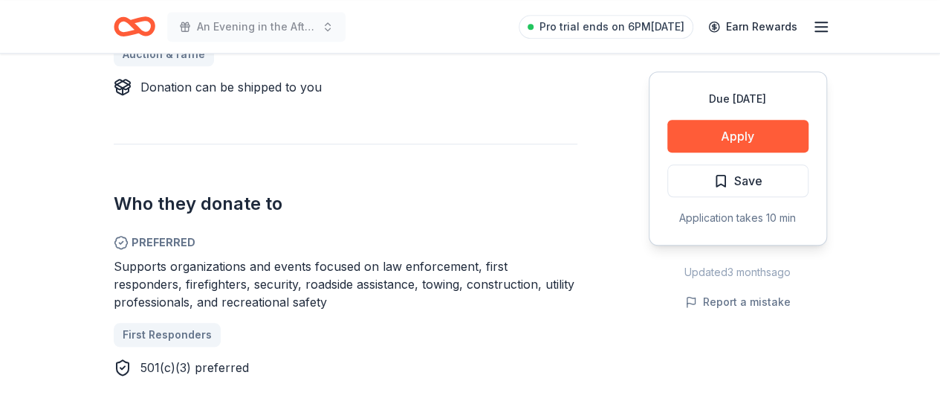
scroll to position [743, 0]
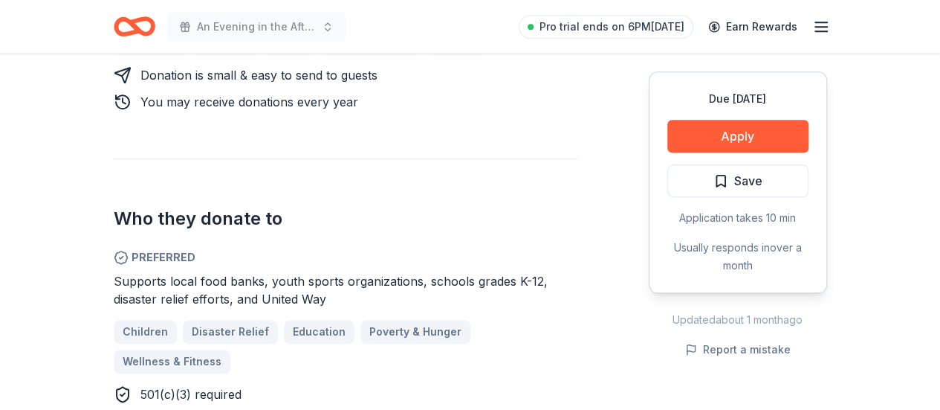
scroll to position [818, 0]
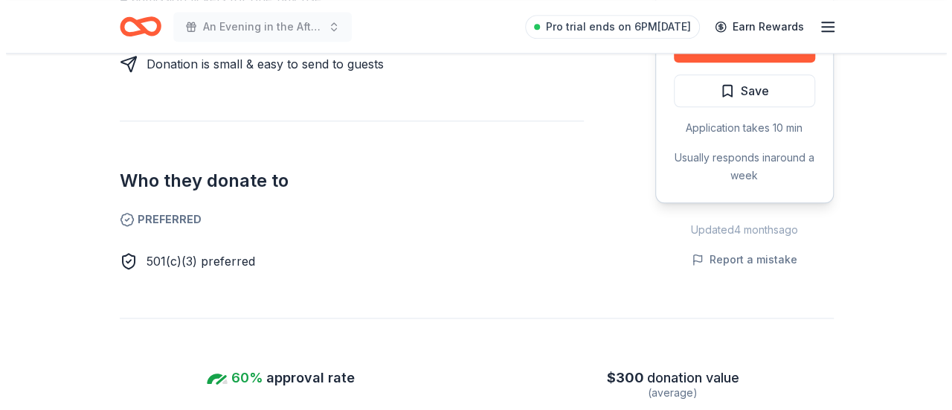
scroll to position [669, 0]
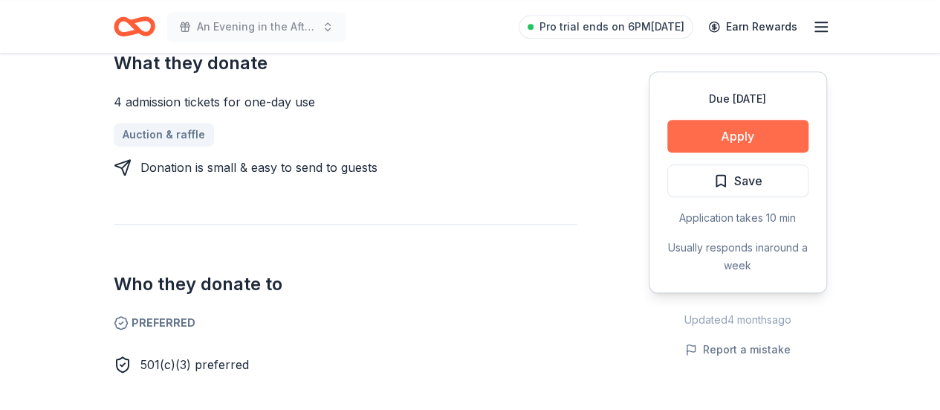
click at [740, 129] on button "Apply" at bounding box center [738, 136] width 141 height 33
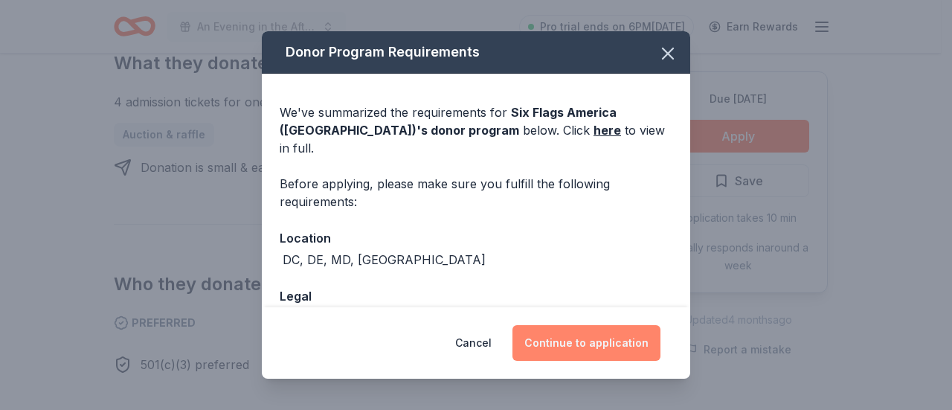
click at [587, 341] on button "Continue to application" at bounding box center [586, 343] width 148 height 36
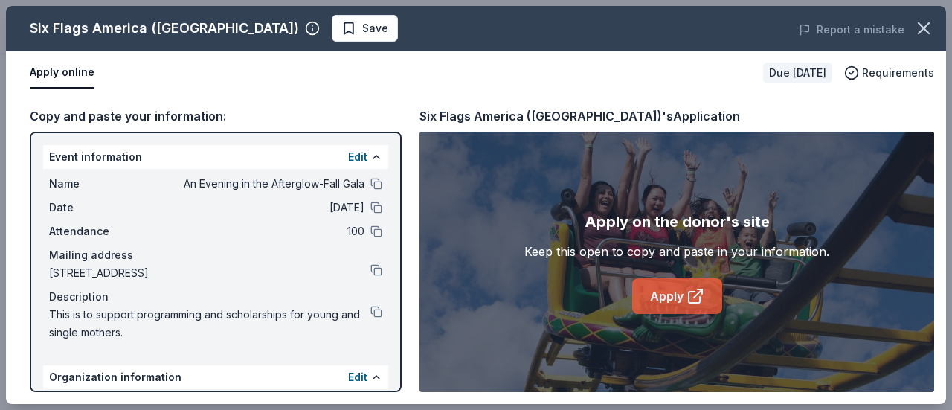
click at [663, 303] on link "Apply" at bounding box center [677, 296] width 90 height 36
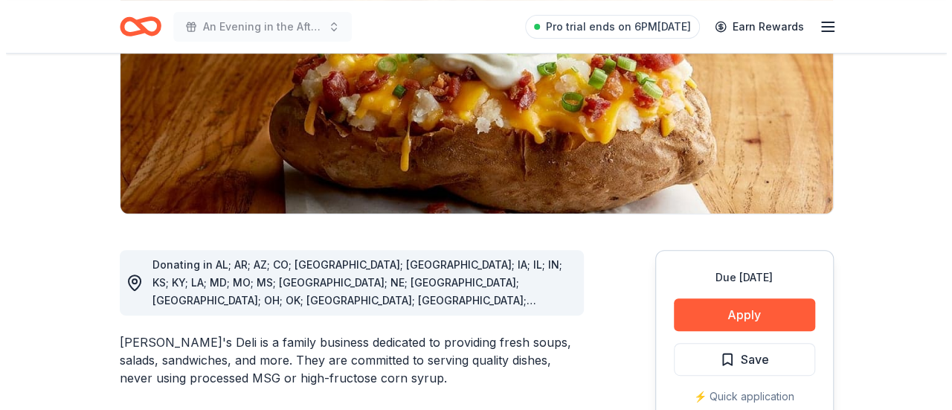
scroll to position [223, 0]
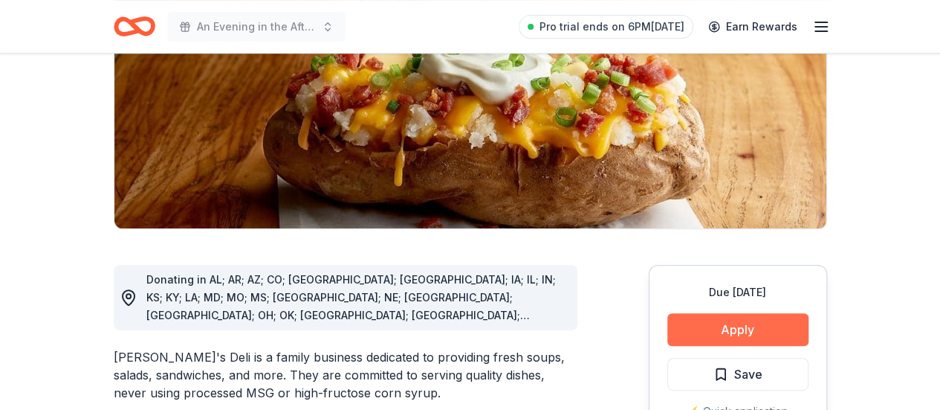
click at [734, 334] on button "Apply" at bounding box center [738, 329] width 141 height 33
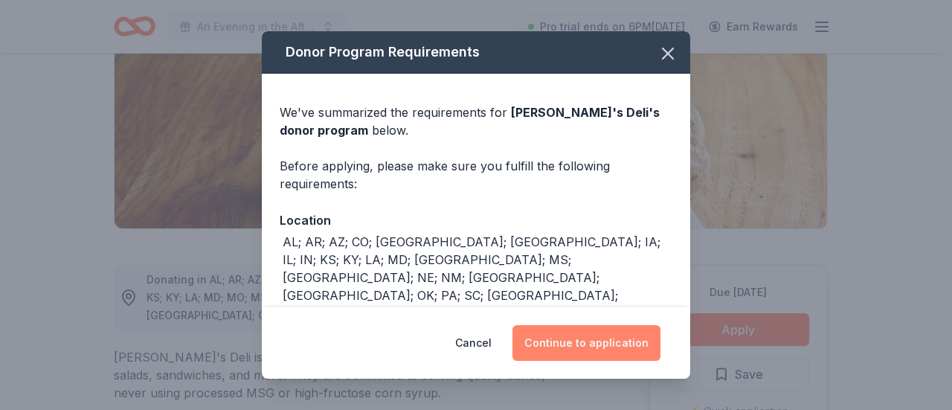
click at [616, 336] on button "Continue to application" at bounding box center [586, 343] width 148 height 36
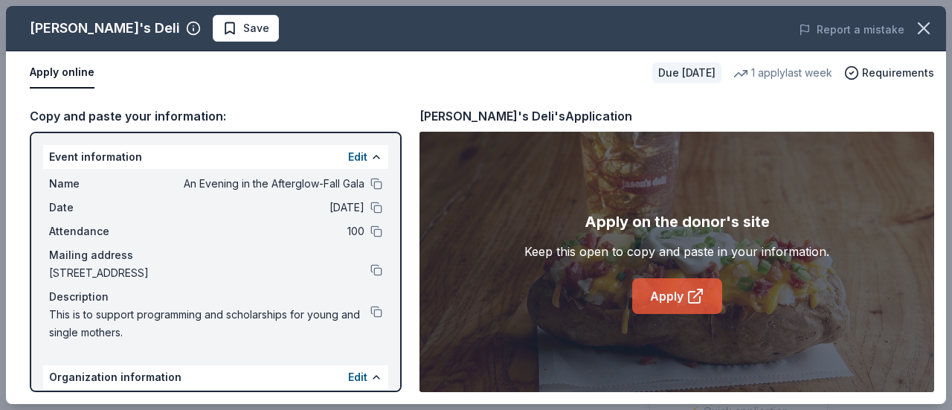
click at [687, 300] on icon at bounding box center [695, 296] width 18 height 18
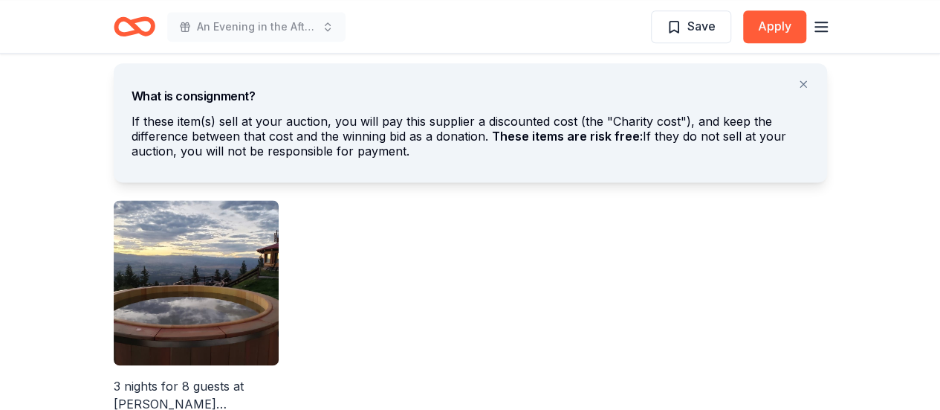
scroll to position [966, 0]
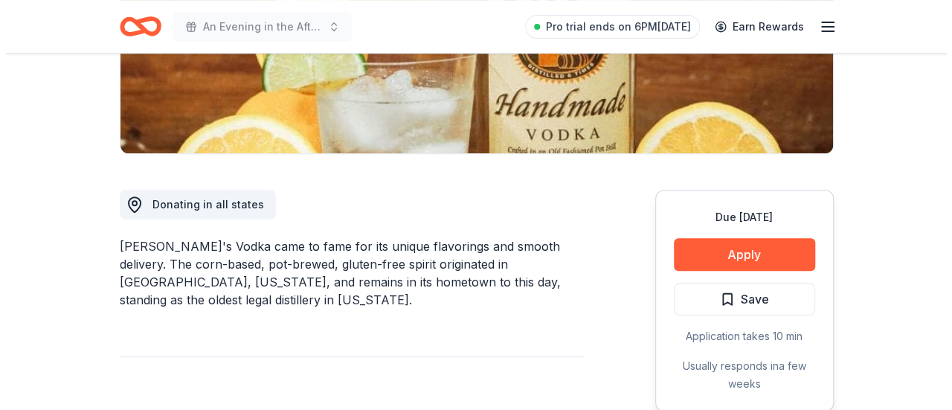
scroll to position [297, 0]
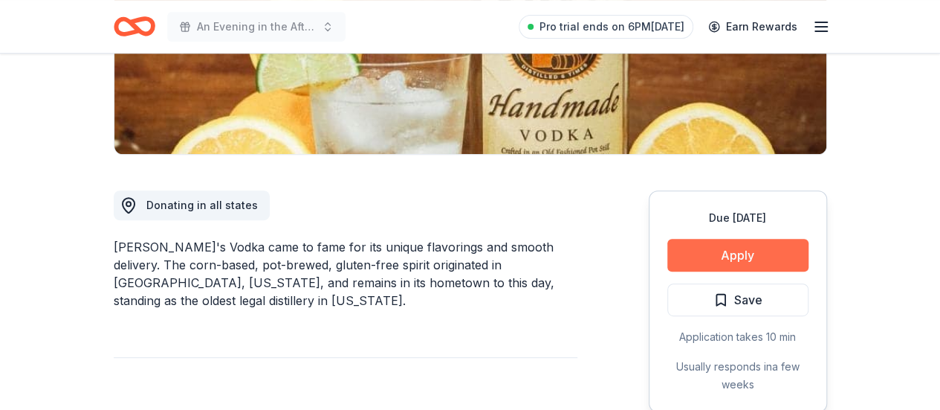
click at [735, 251] on button "Apply" at bounding box center [738, 255] width 141 height 33
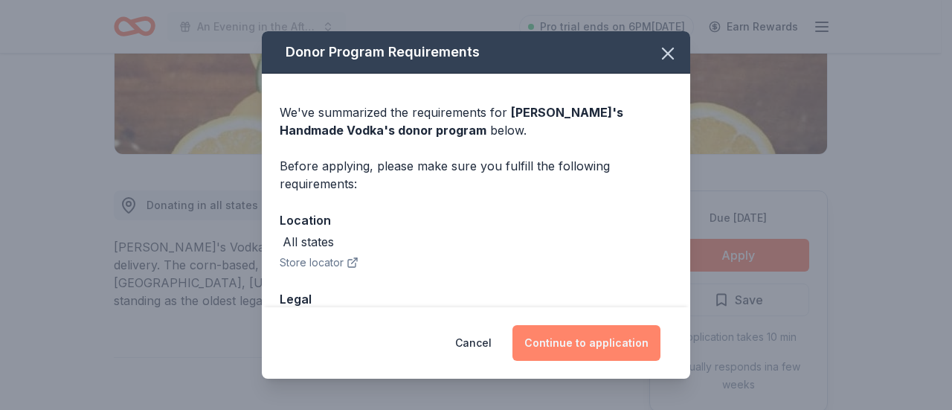
click at [588, 338] on button "Continue to application" at bounding box center [586, 343] width 148 height 36
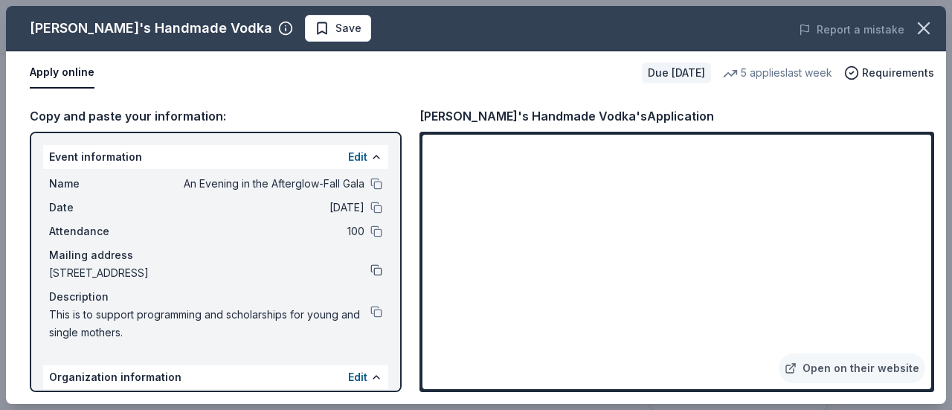
click at [370, 274] on button at bounding box center [376, 270] width 12 height 12
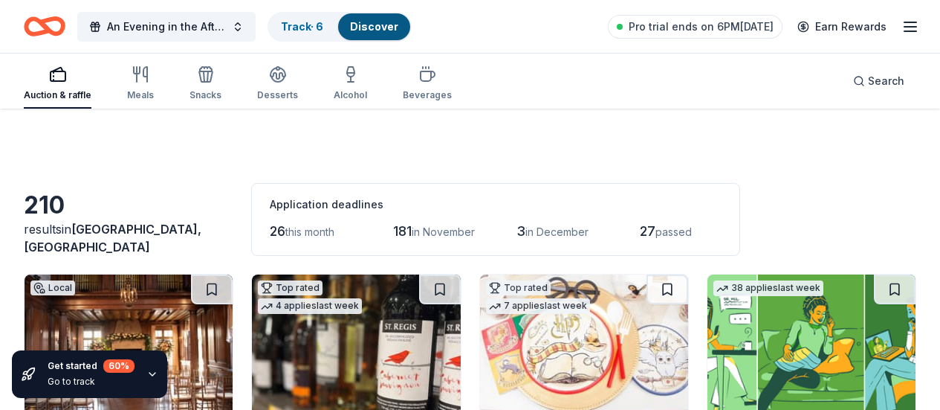
scroll to position [2453, 0]
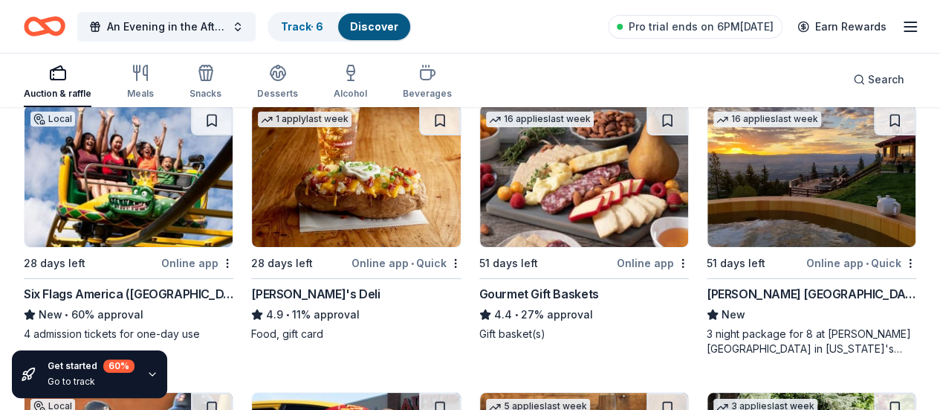
scroll to position [2751, 0]
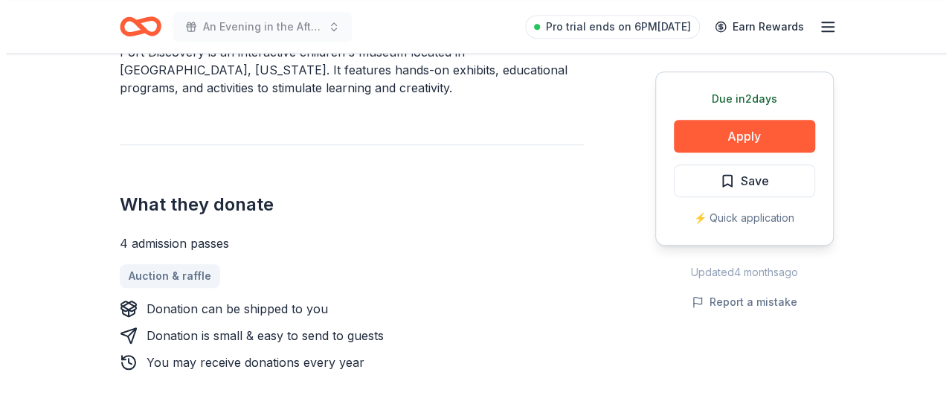
scroll to position [520, 0]
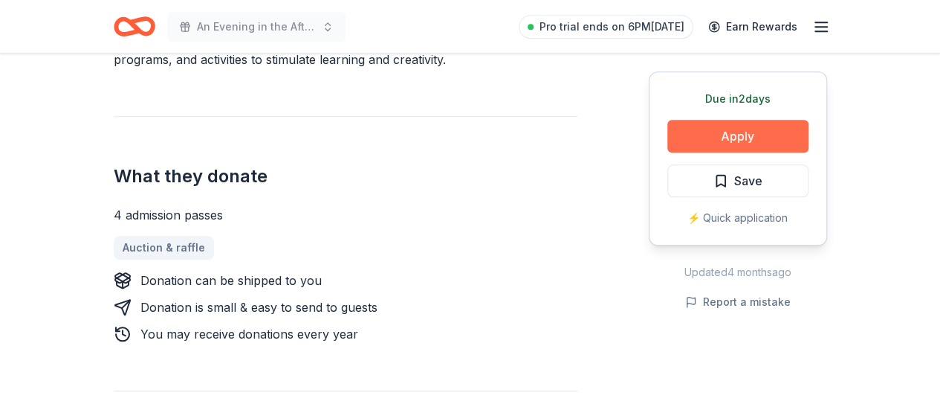
click at [726, 133] on button "Apply" at bounding box center [738, 136] width 141 height 33
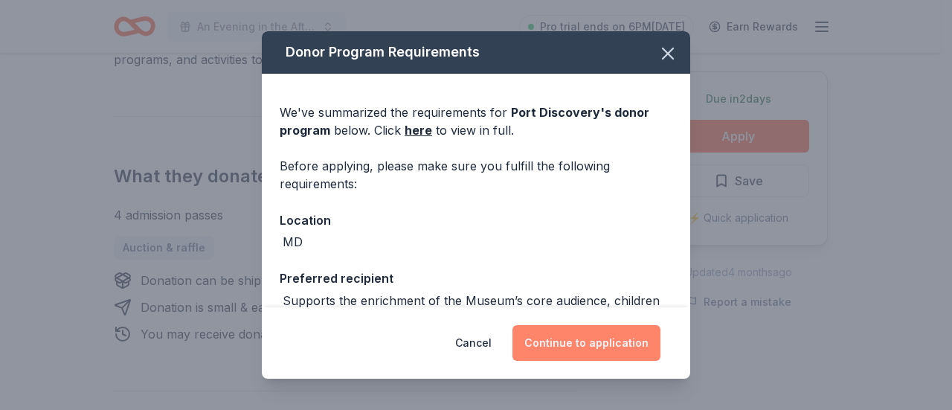
click at [608, 337] on button "Continue to application" at bounding box center [586, 343] width 148 height 36
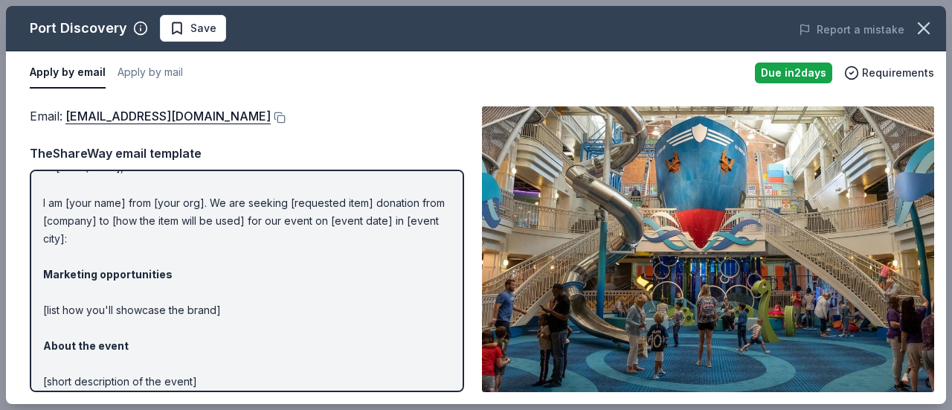
scroll to position [0, 0]
